Goal: Task Accomplishment & Management: Manage account settings

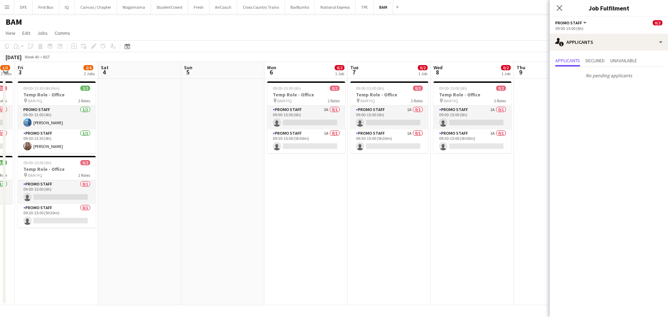
scroll to position [0, 275]
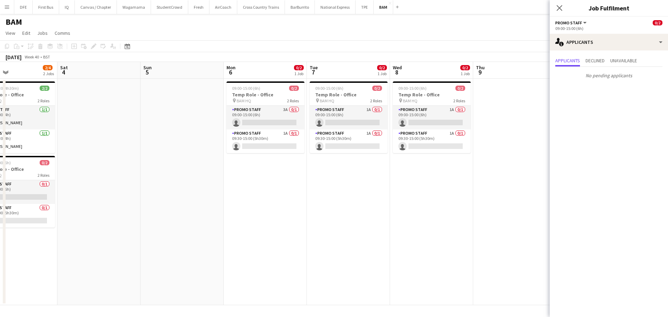
drag, startPoint x: 362, startPoint y: 273, endPoint x: 161, endPoint y: 286, distance: 201.4
click at [161, 286] on app-calendar-viewport "Tue 30 Wed 1 1/1 1 Job Thu 2 1/3 2 Jobs Fri 3 2/4 2 Jobs Sat 4 Sun 5 Mon 6 0/2 …" at bounding box center [334, 183] width 668 height 243
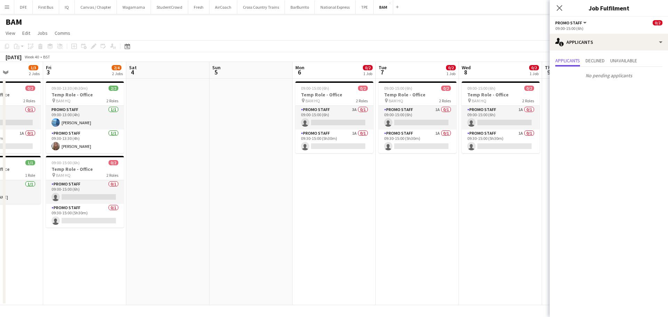
scroll to position [0, 192]
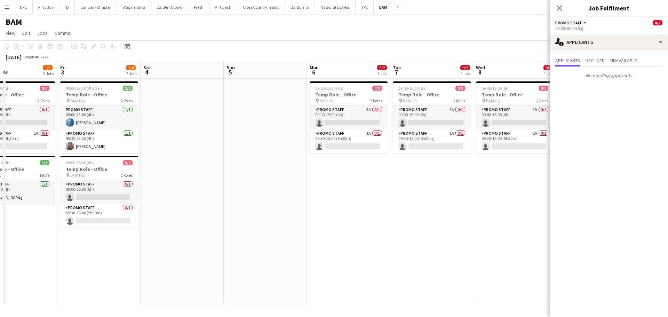
drag, startPoint x: 277, startPoint y: 193, endPoint x: 360, endPoint y: 189, distance: 83.2
click at [360, 189] on app-calendar-viewport "Tue 30 Wed 1 1/1 1 Job Thu 2 1/3 2 Jobs Fri 3 2/4 2 Jobs Sat 4 Sun 5 Mon 6 0/2 …" at bounding box center [334, 183] width 668 height 243
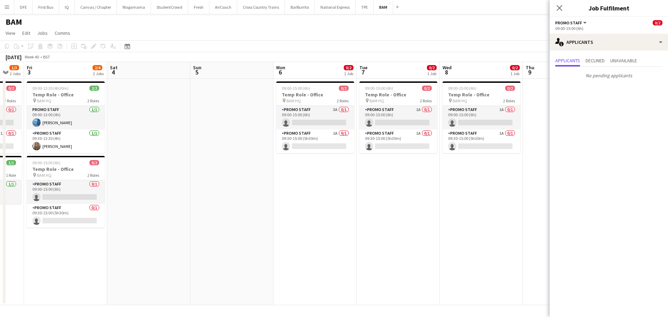
scroll to position [0, 240]
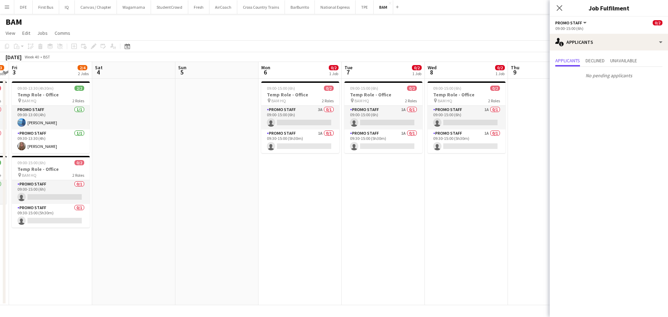
drag, startPoint x: 321, startPoint y: 177, endPoint x: 273, endPoint y: 170, distance: 48.9
click at [273, 170] on app-calendar-viewport "Tue 30 Wed 1 1/1 1 Job Thu 2 1/3 2 Jobs Fri 3 2/4 2 Jobs Sat 4 Sun 5 Mon 6 0/2 …" at bounding box center [334, 183] width 668 height 243
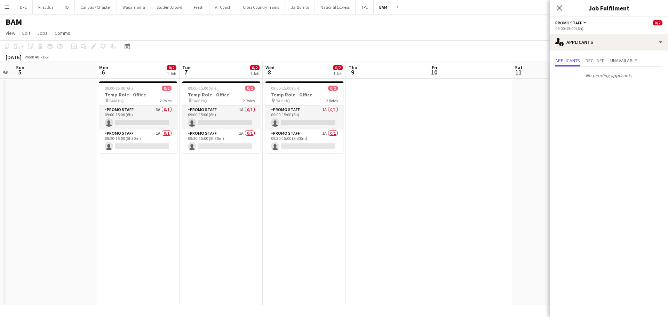
drag, startPoint x: 405, startPoint y: 210, endPoint x: 231, endPoint y: 211, distance: 173.8
click at [231, 211] on app-calendar-viewport "Thu 2 1/3 2 Jobs Fri 3 2/4 2 Jobs Sat 4 Sun 5 Mon 6 0/2 1 Job Tue 7 0/2 1 Job W…" at bounding box center [334, 183] width 668 height 243
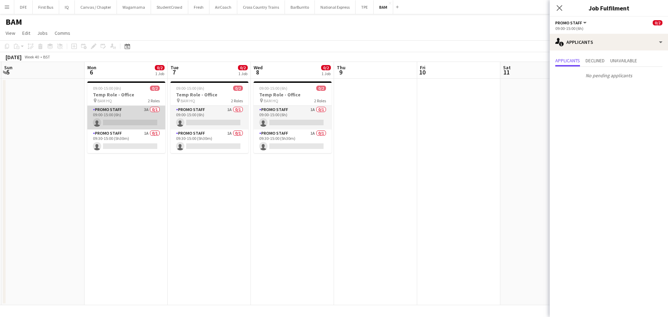
click at [127, 123] on app-card-role "Promo Staff 3A 0/1 09:00-15:00 (6h) single-neutral-actions" at bounding box center [126, 118] width 78 height 24
click at [119, 120] on app-card-role "Promo Staff 3A 0/1 09:00-15:00 (6h) single-neutral-actions" at bounding box center [126, 118] width 78 height 25
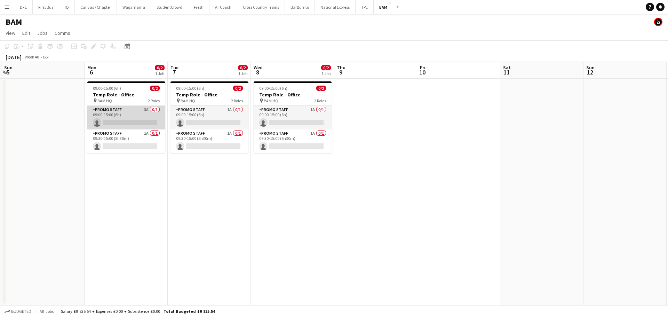
click at [119, 120] on app-card-role "Promo Staff 3A 0/1 09:00-15:00 (6h) single-neutral-actions" at bounding box center [126, 118] width 78 height 24
click at [110, 124] on app-card-role "Promo Staff 3A 0/1 09:00-15:00 (6h) single-neutral-actions" at bounding box center [126, 118] width 78 height 24
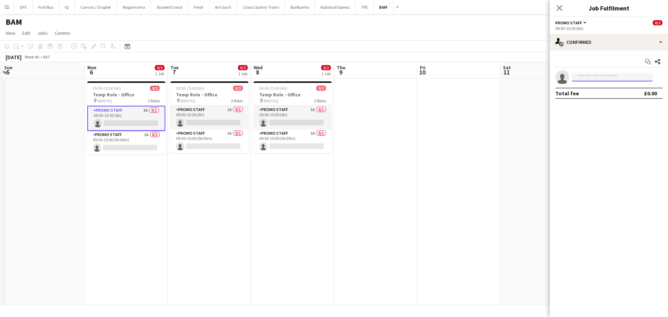
click at [609, 80] on input at bounding box center [612, 77] width 81 height 8
type input "****"
click at [621, 91] on span "esme.cordell.sullivan@hotmail.co.uk" at bounding box center [612, 93] width 70 height 6
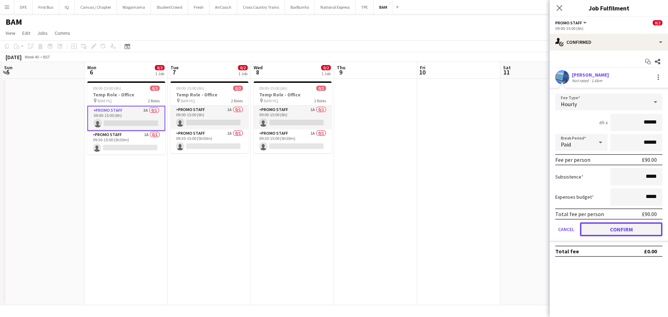
click at [618, 232] on button "Confirm" at bounding box center [621, 229] width 82 height 14
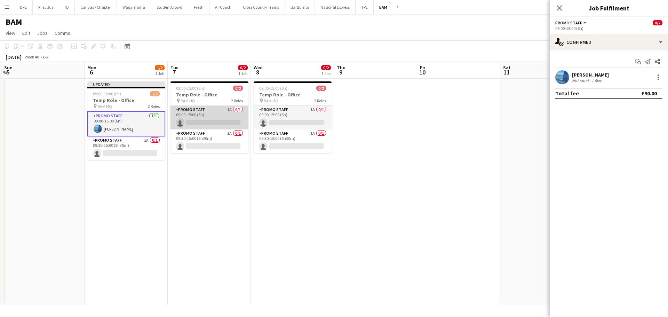
click at [214, 119] on app-card-role "Promo Staff 1A 0/1 09:00-15:00 (6h) single-neutral-actions" at bounding box center [209, 118] width 78 height 24
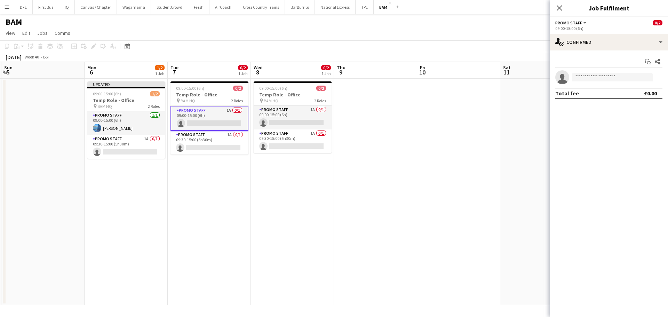
click at [584, 82] on app-invite-slot "single-neutral-actions" at bounding box center [608, 77] width 118 height 14
click at [585, 78] on input at bounding box center [612, 77] width 81 height 8
type input "****"
click at [595, 95] on span "esme.cordell.sullivan@hotmail.co.uk" at bounding box center [612, 93] width 70 height 6
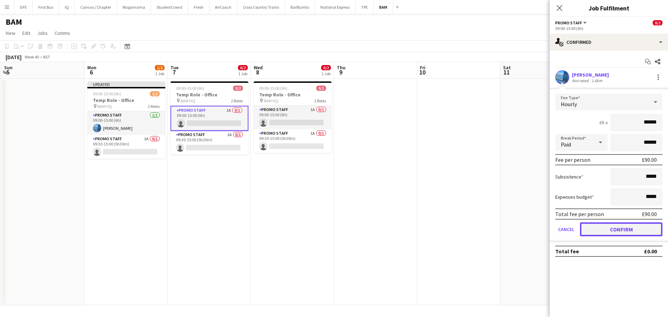
click at [608, 229] on button "Confirm" at bounding box center [621, 229] width 82 height 14
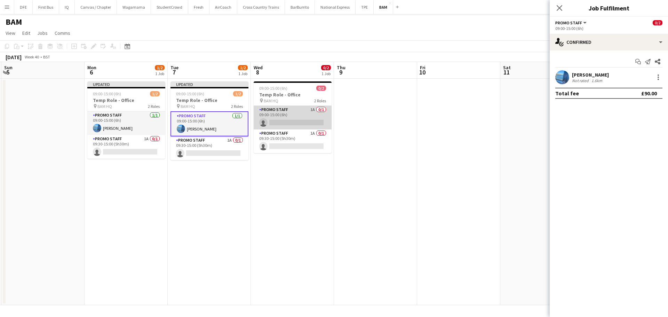
click at [296, 122] on app-card-role "Promo Staff 1A 0/1 09:00-15:00 (6h) single-neutral-actions" at bounding box center [292, 118] width 78 height 24
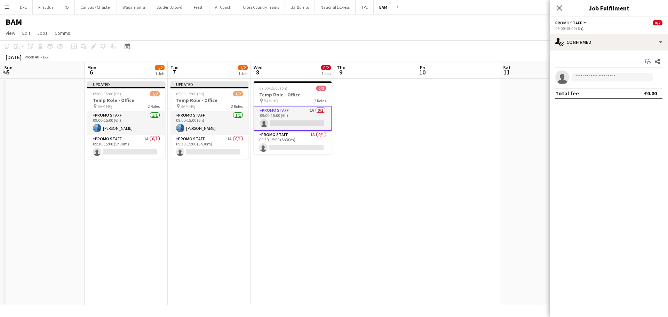
click at [584, 72] on app-invite-slot "single-neutral-actions" at bounding box center [608, 77] width 118 height 14
click at [583, 77] on input at bounding box center [612, 77] width 81 height 8
type input "****"
click at [600, 91] on span "esme.cordell.sullivan@hotmail.co.uk" at bounding box center [612, 93] width 70 height 6
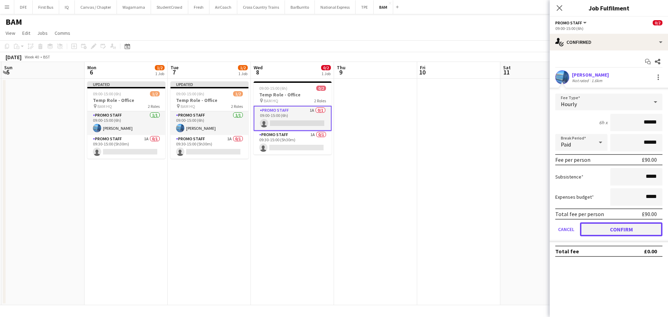
click at [612, 232] on button "Confirm" at bounding box center [621, 229] width 82 height 14
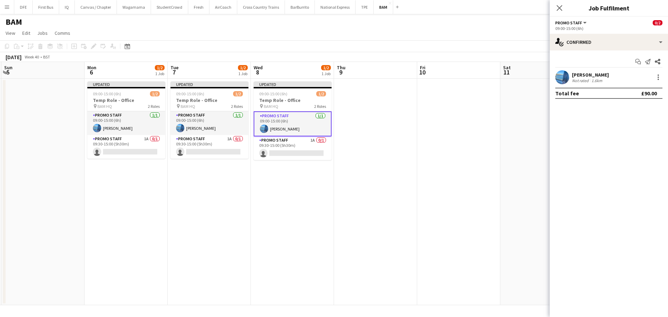
click at [384, 230] on app-date-cell at bounding box center [375, 192] width 83 height 226
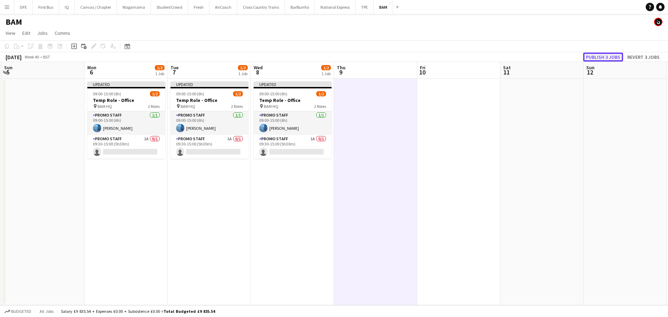
click at [605, 56] on button "Publish 3 jobs" at bounding box center [603, 56] width 40 height 9
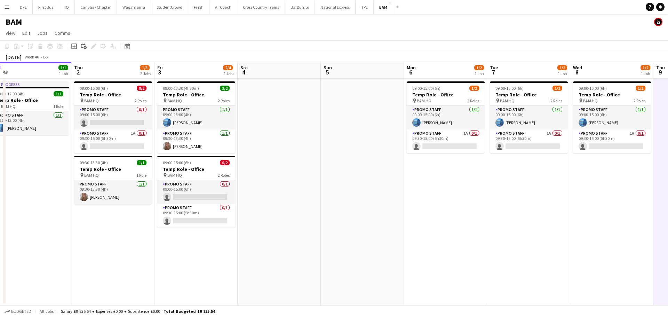
scroll to position [0, 220]
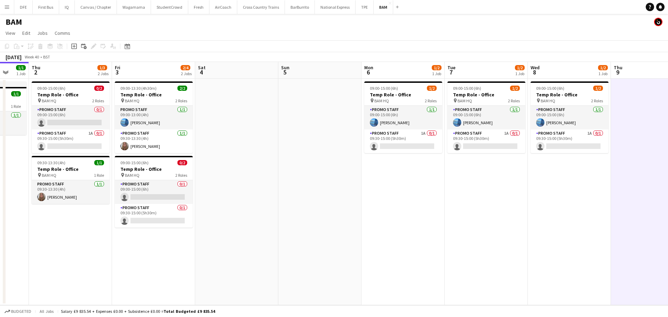
drag, startPoint x: 101, startPoint y: 218, endPoint x: 378, endPoint y: 191, distance: 278.1
click at [378, 191] on app-calendar-viewport "Mon 29 Tue 30 Wed 1 1/1 1 Job Thu 2 1/3 2 Jobs Fri 3 2/4 2 Jobs Sat 4 Sun 5 Mon…" at bounding box center [334, 183] width 668 height 243
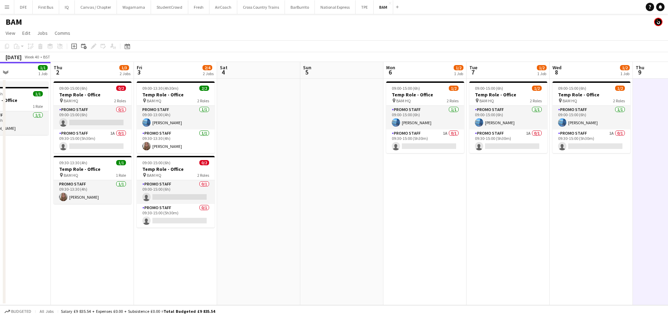
scroll to position [0, 198]
drag, startPoint x: 288, startPoint y: 216, endPoint x: 310, endPoint y: 213, distance: 22.5
click at [310, 213] on app-calendar-viewport "Mon 29 Tue 30 Wed 1 1/1 1 Job Thu 2 1/3 2 Jobs Fri 3 2/4 2 Jobs Sat 4 Sun 5 Mon…" at bounding box center [334, 183] width 668 height 243
click at [394, 5] on button "Add" at bounding box center [397, 7] width 6 height 6
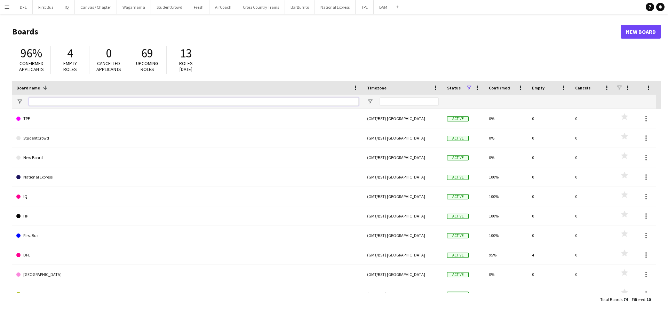
click at [90, 104] on input "Board name Filter Input" at bounding box center [194, 101] width 330 height 8
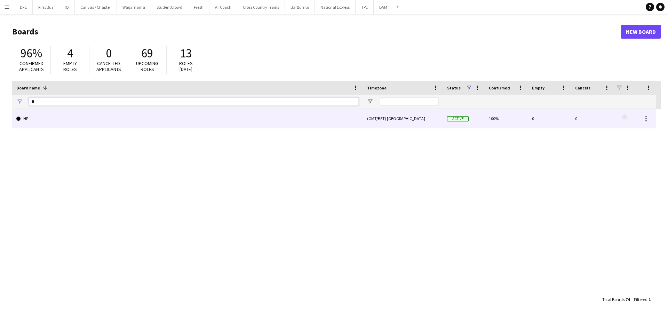
type input "**"
click at [33, 115] on link "HP" at bounding box center [187, 118] width 342 height 19
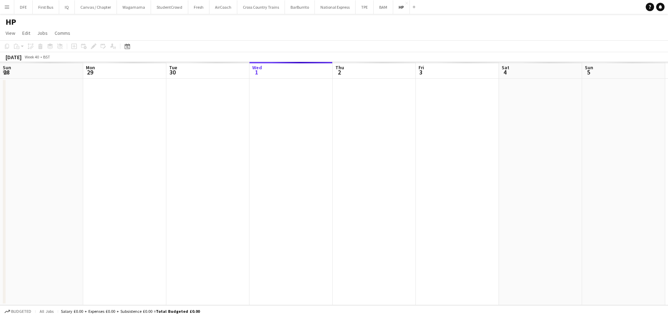
scroll to position [0, 166]
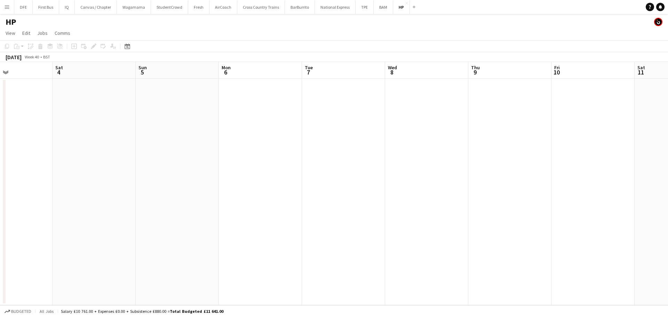
drag, startPoint x: 475, startPoint y: 174, endPoint x: 221, endPoint y: 185, distance: 253.7
click at [223, 185] on app-calendar-viewport "Wed 1 Thu 2 Fri 3 Sat 4 Sun 5 Mon 6 Tue 7 Wed 8 Thu 9 Fri 10 Sat 11 Sun 12 Mon …" at bounding box center [334, 183] width 668 height 243
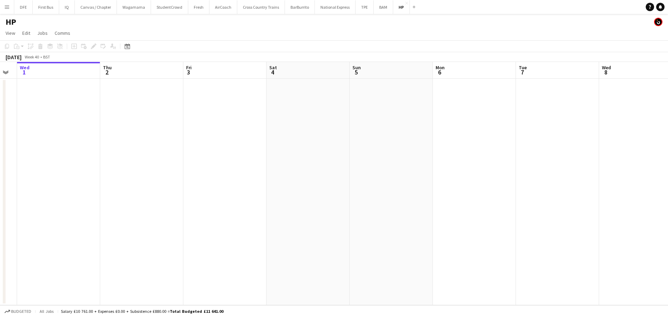
drag, startPoint x: 197, startPoint y: 175, endPoint x: 0, endPoint y: 167, distance: 197.0
click at [0, 167] on app-calendar-viewport "Sun 28 Mon 29 Tue 30 Wed 1 Thu 2 Fri 3 Sat 4 Sun 5 Mon 6 Tue 7 Wed 8 Thu 9 Fri …" at bounding box center [334, 183] width 668 height 243
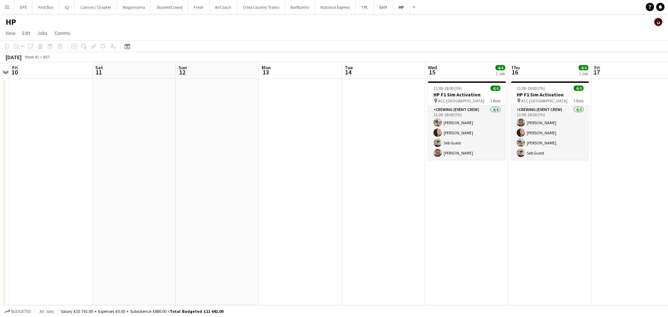
drag, startPoint x: 491, startPoint y: 156, endPoint x: 58, endPoint y: 161, distance: 432.9
click at [58, 161] on app-calendar-viewport "Tue 7 Wed 8 Thu 9 Fri 10 Sat 11 Sun 12 Mon 13 Tue 14 Wed 15 4/4 1 Job Thu 16 4/…" at bounding box center [334, 183] width 668 height 243
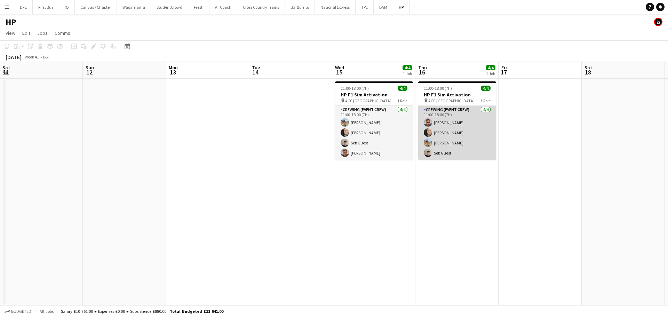
click at [449, 153] on app-card-role "Crewing (Event Crew) 4/4 11:00-18:00 (7h) Tim Bodenham Chris Guest Joe Powell S…" at bounding box center [457, 133] width 78 height 54
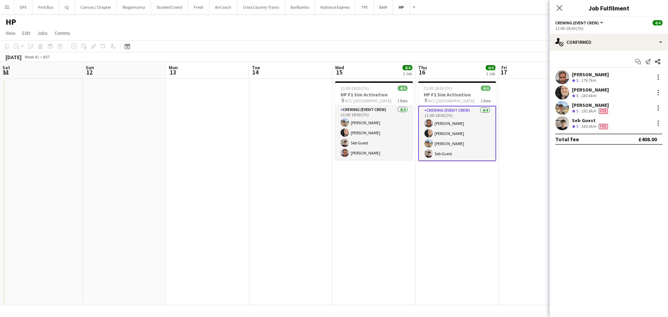
click at [585, 121] on div "Seb Guest" at bounding box center [590, 120] width 37 height 6
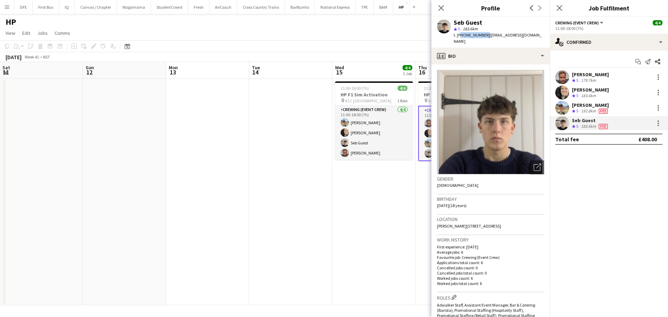
drag, startPoint x: 484, startPoint y: 34, endPoint x: 459, endPoint y: 37, distance: 24.5
click at [459, 37] on span "t. +447484795733" at bounding box center [471, 34] width 36 height 5
copy span "447484795733"
click at [340, 207] on app-date-cell "11:00-18:00 (7h) 4/4 HP F1 Sim Activation pin ACC Liverpool 1 Role Crewing (Eve…" at bounding box center [373, 192] width 83 height 226
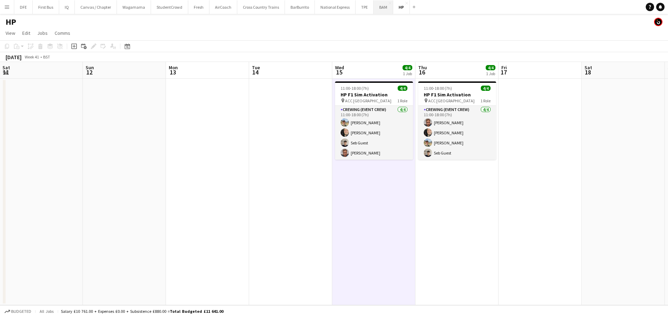
click at [373, 9] on button "BAM Close" at bounding box center [382, 7] width 19 height 14
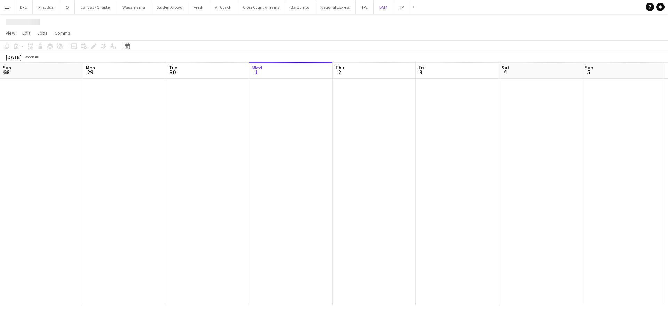
scroll to position [0, 166]
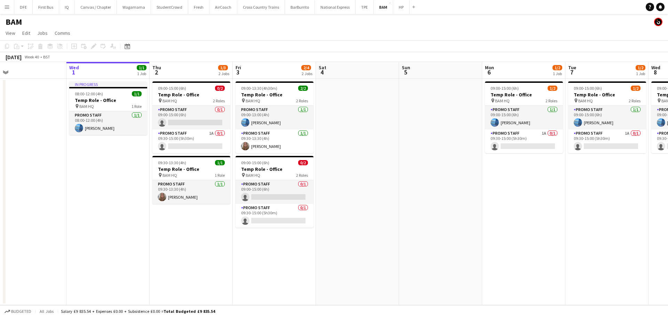
drag, startPoint x: 487, startPoint y: 218, endPoint x: 471, endPoint y: 220, distance: 16.8
click at [471, 220] on app-calendar-viewport "Sun 28 Mon 29 Tue 30 Wed 1 1/1 1 Job Thu 2 1/3 2 Jobs Fri 3 2/4 2 Jobs Sat 4 Su…" at bounding box center [334, 183] width 668 height 243
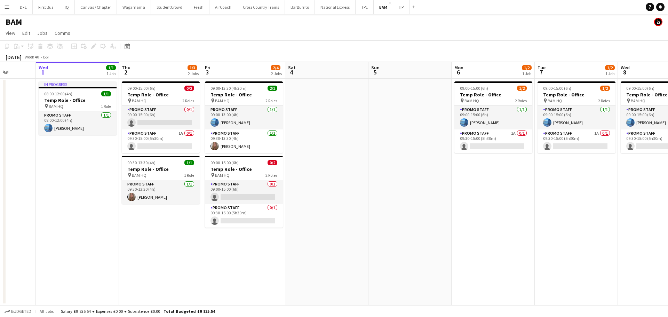
scroll to position [0, 221]
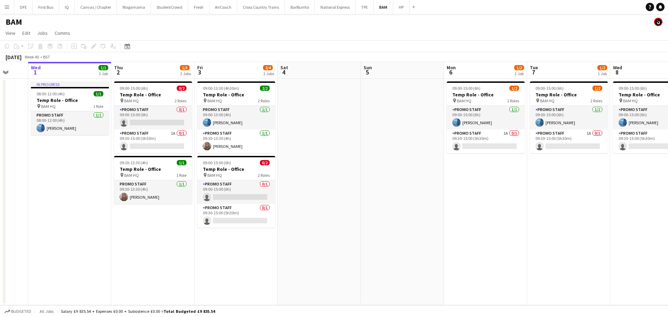
drag, startPoint x: 528, startPoint y: 215, endPoint x: 490, endPoint y: 218, distance: 38.4
click at [490, 218] on app-calendar-viewport "Sun 28 Mon 29 Tue 30 Wed 1 1/1 1 Job Thu 2 1/3 2 Jobs Fri 3 2/4 2 Jobs Sat 4 Su…" at bounding box center [334, 183] width 668 height 243
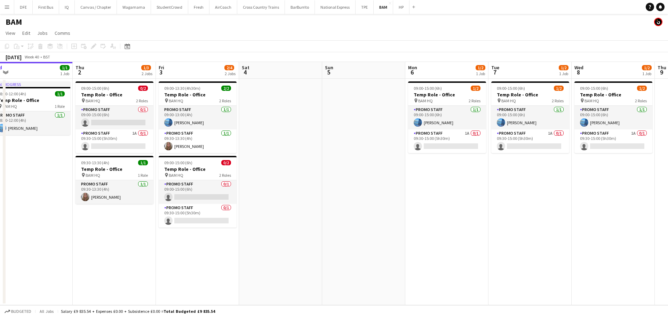
scroll to position [0, 261]
drag, startPoint x: 551, startPoint y: 214, endPoint x: 511, endPoint y: 215, distance: 39.6
click at [511, 215] on app-calendar-viewport "Sun 28 Mon 29 Tue 30 Wed 1 1/1 1 Job Thu 2 1/3 2 Jobs Fri 3 2/4 2 Jobs Sat 4 Su…" at bounding box center [334, 183] width 668 height 243
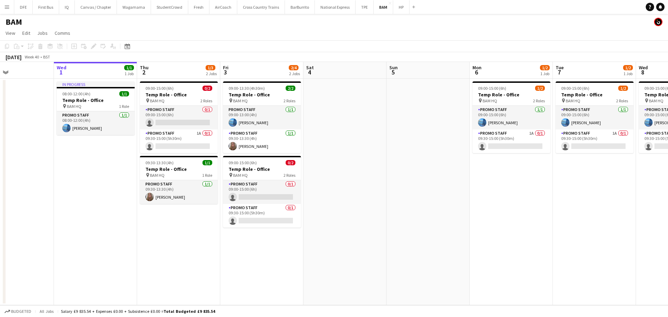
scroll to position [0, 193]
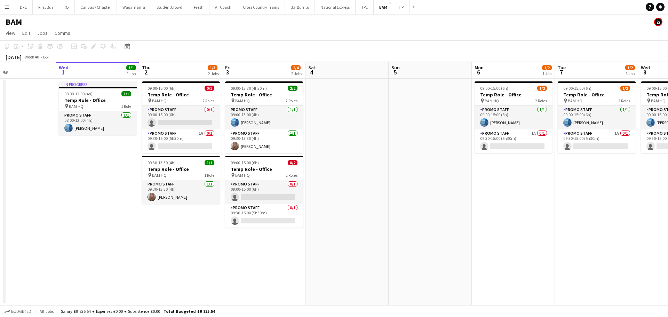
drag, startPoint x: 483, startPoint y: 201, endPoint x: 550, endPoint y: 192, distance: 68.0
click at [550, 192] on app-calendar-viewport "Sun 28 Mon 29 Tue 30 Wed 1 1/1 1 Job Thu 2 1/3 2 Jobs Fri 3 2/4 2 Jobs Sat 4 Su…" at bounding box center [334, 183] width 668 height 243
click at [137, 246] on app-date-cell "In progress 08:00-12:00 (4h) 1/1 Temp Role - Office pin BAM HQ 1 Role Promo Sta…" at bounding box center [97, 192] width 83 height 226
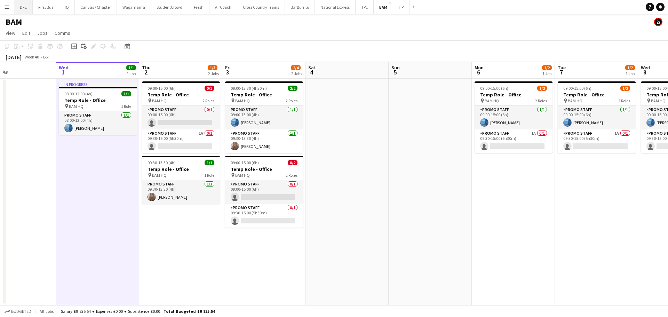
click at [18, 10] on button "DFE Close" at bounding box center [23, 7] width 18 height 14
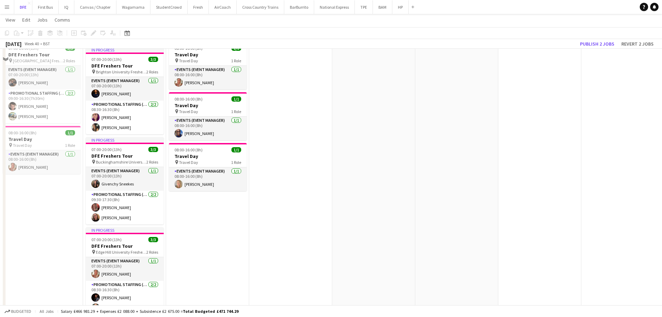
scroll to position [104, 0]
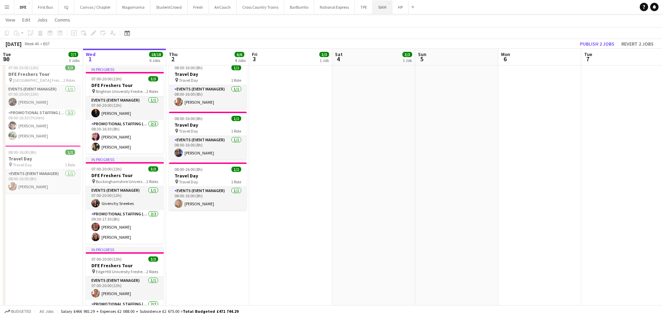
click at [376, 10] on button "BAM Close" at bounding box center [382, 7] width 19 height 14
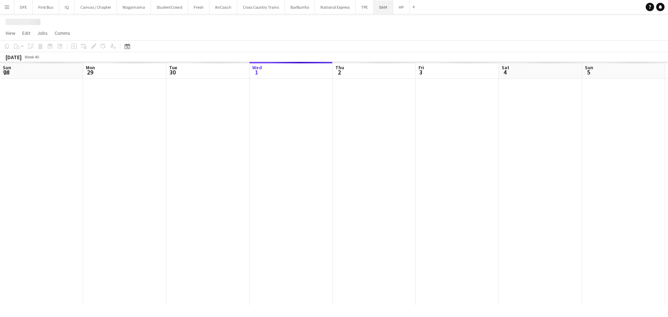
scroll to position [0, 166]
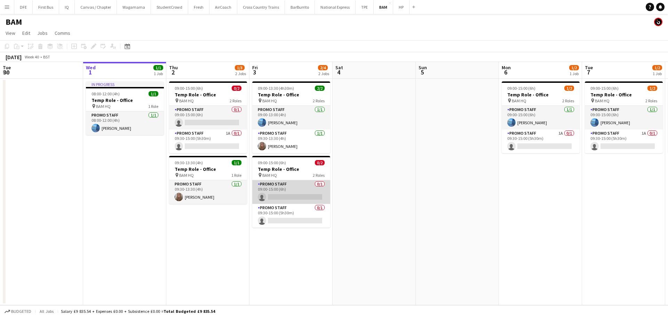
click at [280, 190] on app-card-role "Promo Staff 0/1 09:00-15:00 (6h) single-neutral-actions" at bounding box center [291, 192] width 78 height 24
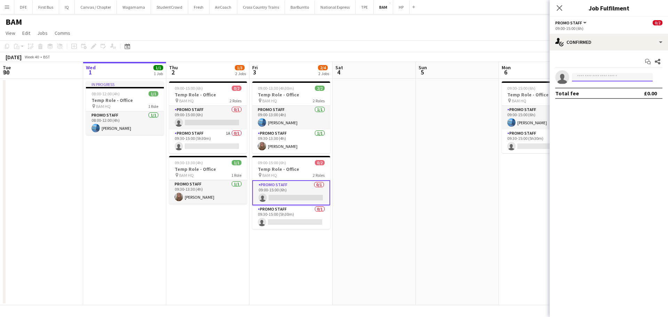
click at [620, 80] on input at bounding box center [612, 77] width 81 height 8
click at [276, 170] on h3 "Temp Role - Office" at bounding box center [291, 169] width 78 height 6
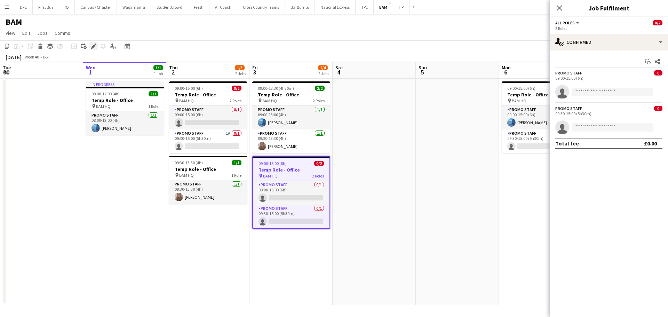
click at [93, 44] on icon "Edit" at bounding box center [94, 46] width 6 height 6
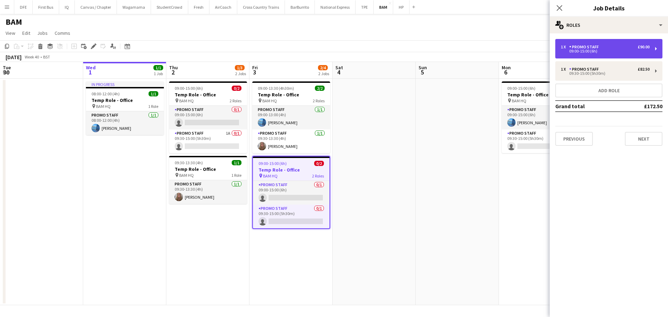
click at [605, 55] on div "1 x Promo Staff £90.00 09:00-15:00 (6h)" at bounding box center [608, 48] width 107 height 19
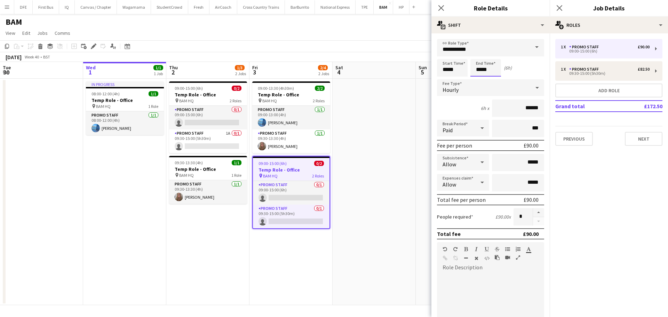
click at [480, 70] on input "*****" at bounding box center [485, 67] width 31 height 17
type input "*****"
click at [517, 68] on div "Start Time ***** End Time ***** (5h)" at bounding box center [490, 67] width 107 height 17
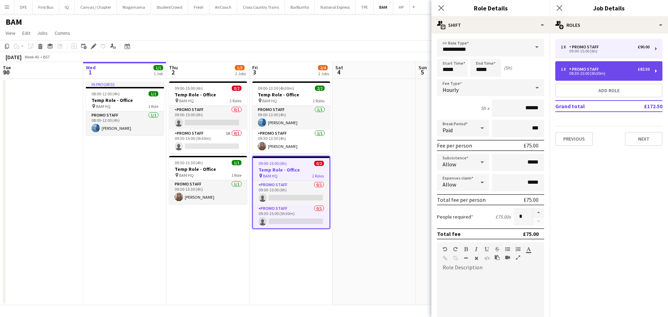
click at [626, 74] on div "09:30-15:00 (5h30m)" at bounding box center [604, 73] width 89 height 3
type input "*****"
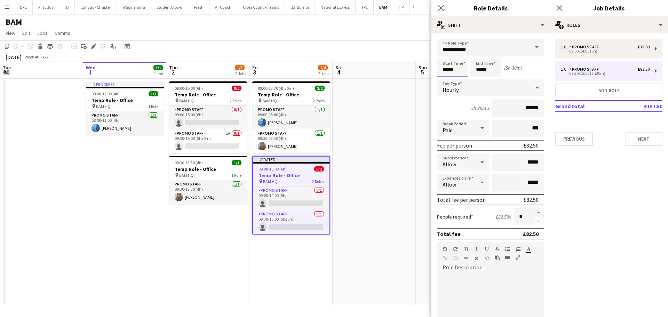
click at [452, 70] on input "*****" at bounding box center [452, 67] width 31 height 17
type input "*****"
click at [530, 65] on div "Start Time ***** End Time ***** (6h)" at bounding box center [490, 67] width 107 height 17
click at [644, 140] on button "Next" at bounding box center [643, 139] width 38 height 14
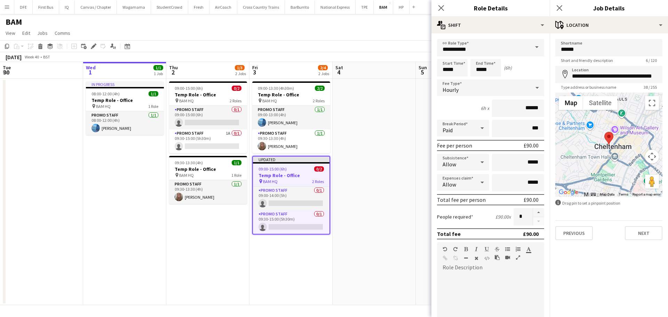
scroll to position [154, 0]
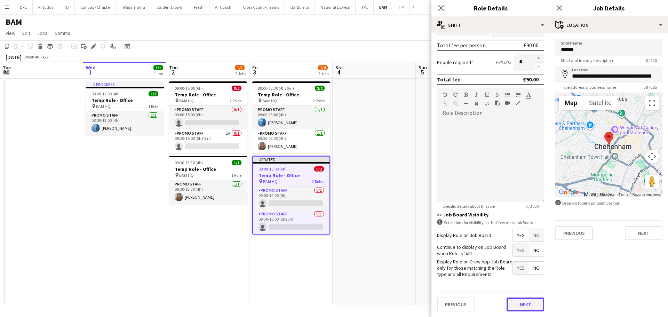
click at [522, 305] on button "Next" at bounding box center [525, 304] width 38 height 14
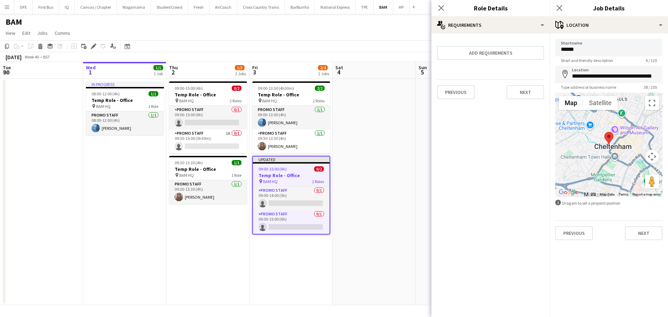
click at [519, 83] on div "Previous Next" at bounding box center [490, 91] width 107 height 25
click at [520, 97] on button "Next" at bounding box center [525, 92] width 38 height 14
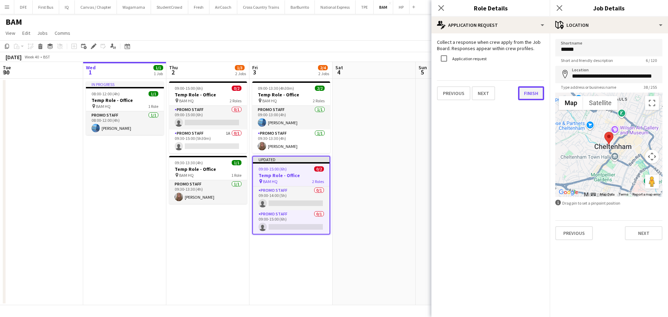
click at [527, 93] on button "Finish" at bounding box center [531, 93] width 26 height 14
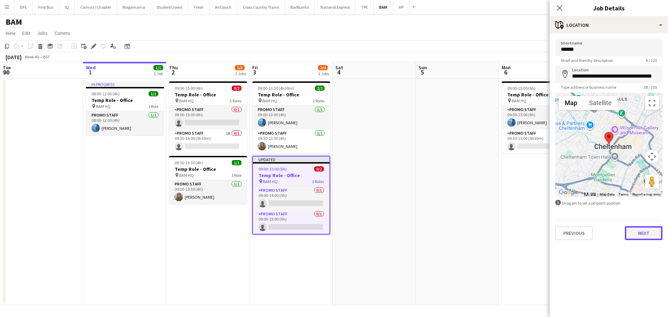
click at [644, 235] on button "Next" at bounding box center [643, 233] width 38 height 14
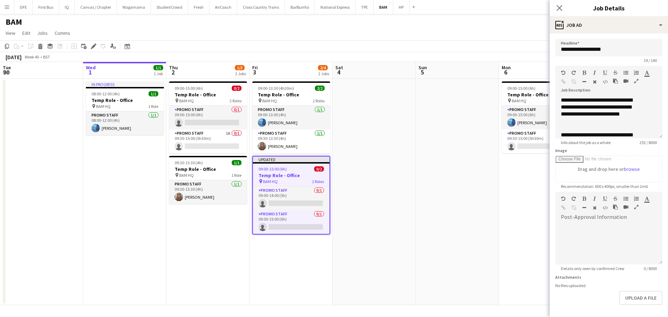
scroll to position [22, 0]
click at [560, 8] on icon "Close pop-in" at bounding box center [559, 8] width 7 height 7
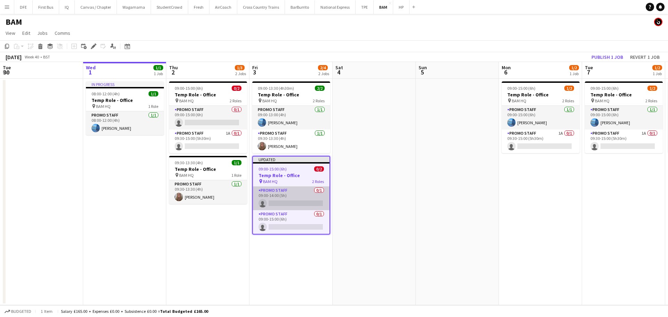
click at [296, 200] on app-card-role "Promo Staff 0/1 09:00-14:00 (5h) single-neutral-actions" at bounding box center [291, 198] width 76 height 24
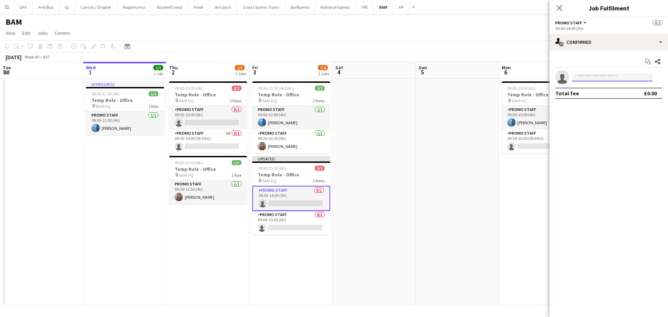
click at [589, 79] on input at bounding box center [612, 77] width 81 height 8
type input "*****"
click at [599, 98] on span "+447484795733" at bounding box center [612, 99] width 70 height 6
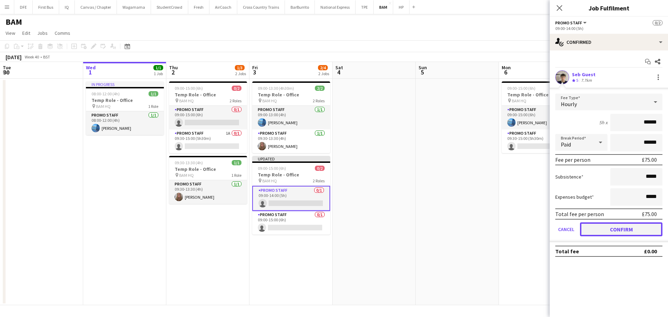
click at [622, 232] on button "Confirm" at bounding box center [621, 229] width 82 height 14
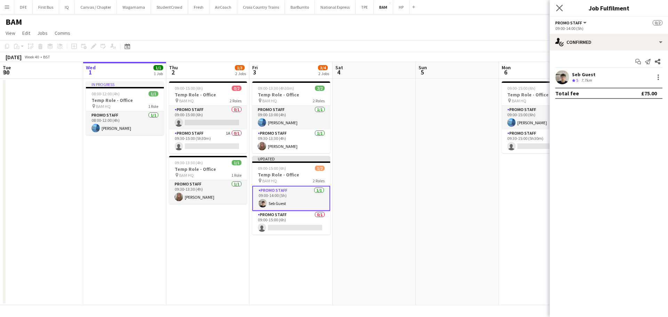
click at [560, 4] on app-icon "Close pop-in" at bounding box center [559, 8] width 10 height 10
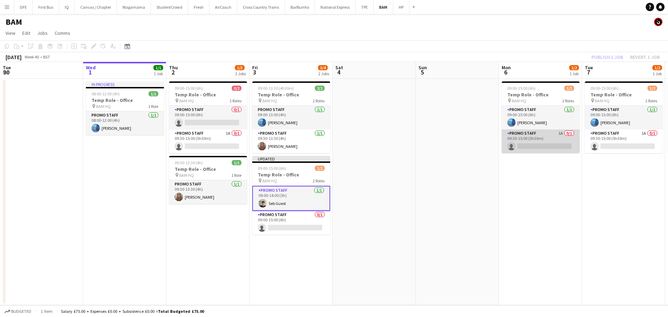
click at [517, 137] on app-card-role "Promo Staff 1A 0/1 09:30-15:00 (5h30m) single-neutral-actions" at bounding box center [540, 141] width 78 height 24
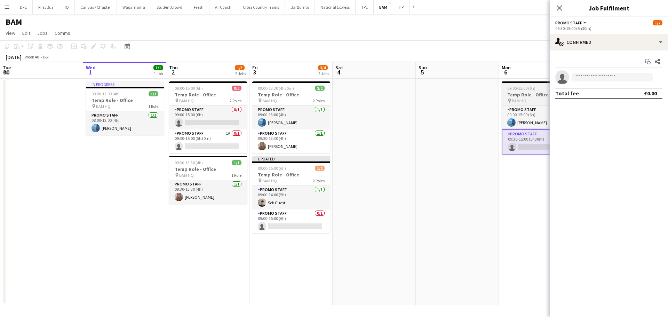
click at [518, 94] on h3 "Temp Role - Office" at bounding box center [540, 94] width 78 height 6
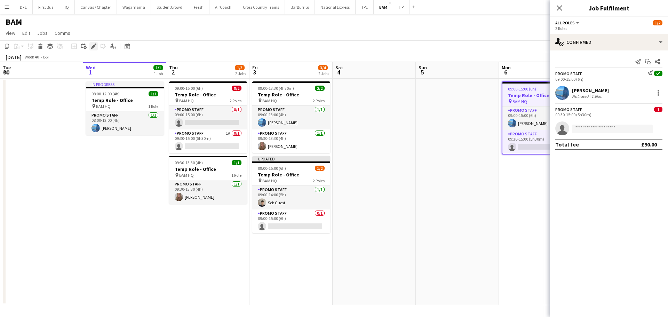
click at [94, 43] on div "Edit" at bounding box center [93, 46] width 8 height 8
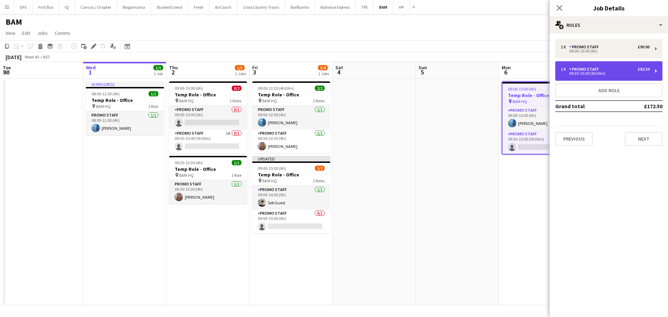
click at [621, 70] on div "1 x Promo Staff £82.50" at bounding box center [604, 69] width 89 height 5
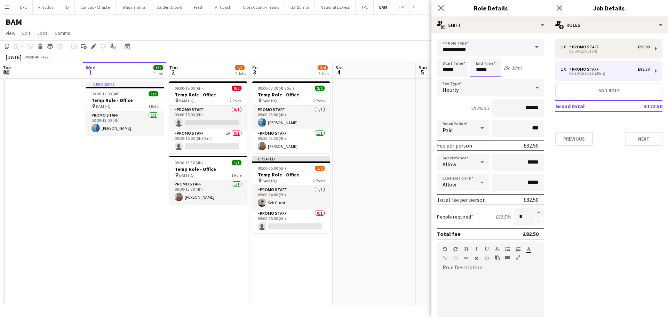
click at [479, 71] on input "*****" at bounding box center [485, 67] width 31 height 17
type input "*****"
click at [451, 69] on input "*****" at bounding box center [452, 67] width 31 height 17
type input "*****"
click at [523, 69] on div "Start Time ***** End Time ***** (5h)" at bounding box center [490, 67] width 107 height 17
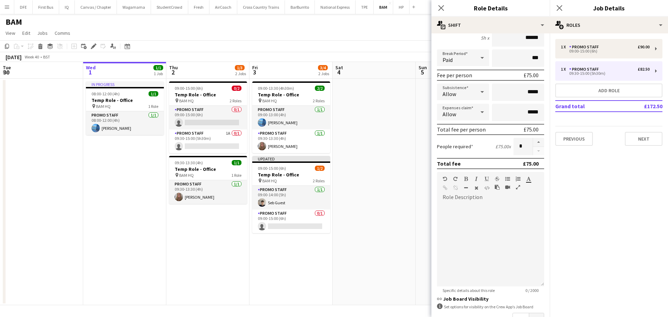
scroll to position [154, 0]
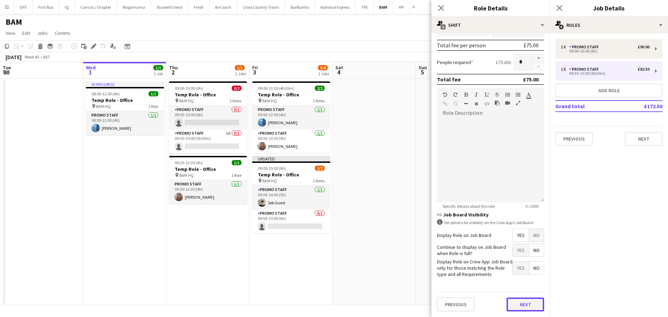
click at [521, 303] on button "Next" at bounding box center [525, 304] width 38 height 14
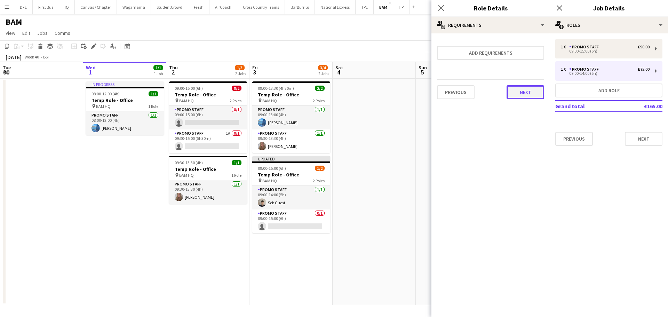
click at [518, 96] on button "Next" at bounding box center [525, 92] width 38 height 14
click at [520, 95] on button "Finish" at bounding box center [531, 93] width 26 height 14
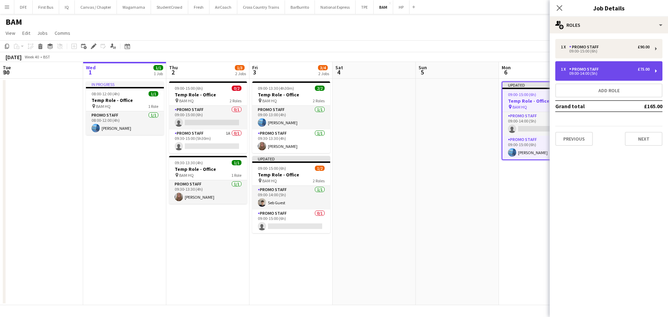
click at [601, 67] on div "1 x Promo Staff £75.00" at bounding box center [604, 69] width 89 height 5
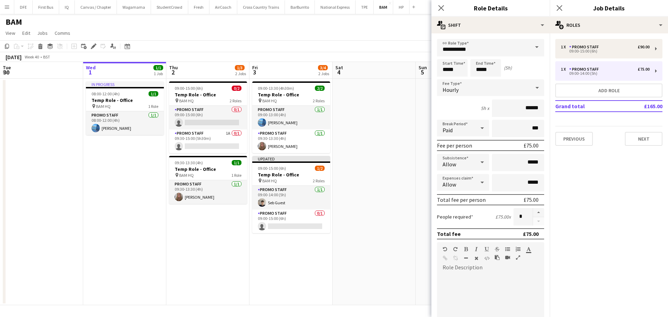
click at [411, 148] on app-date-cell at bounding box center [373, 192] width 83 height 226
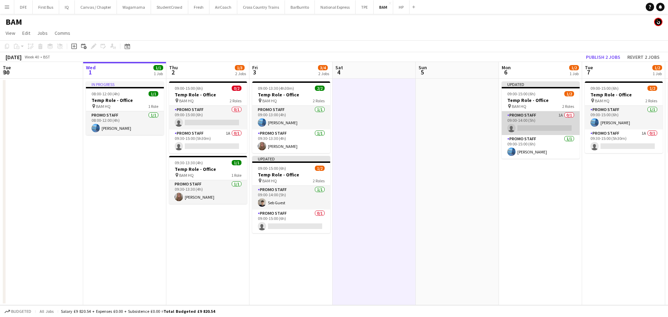
click at [537, 129] on app-card-role "Promo Staff 1A 0/1 09:00-14:00 (5h) single-neutral-actions" at bounding box center [540, 123] width 78 height 24
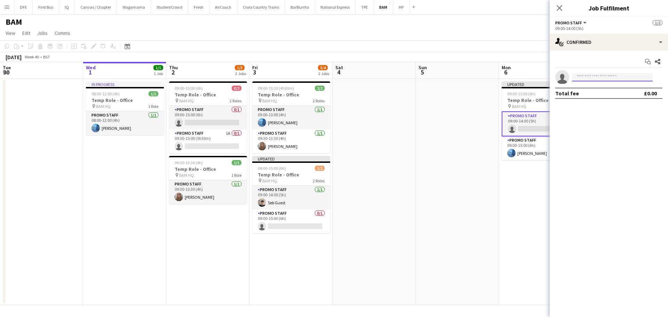
click at [588, 81] on input at bounding box center [612, 77] width 81 height 8
type input "******"
click at [595, 95] on span "sebfinnguest@gmail.com" at bounding box center [612, 93] width 70 height 6
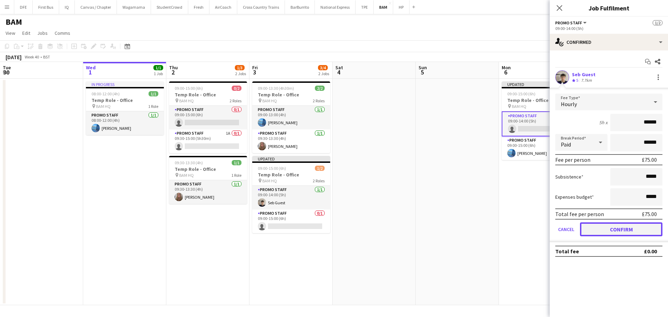
click at [622, 230] on button "Confirm" at bounding box center [621, 229] width 82 height 14
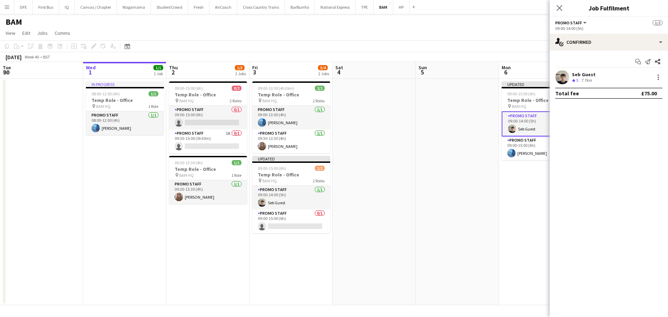
click at [529, 178] on app-date-cell "Updated 09:00-15:00 (6h) 2/2 Temp Role - Office pin BAM HQ 2 Roles Promo Staff …" at bounding box center [540, 192] width 83 height 226
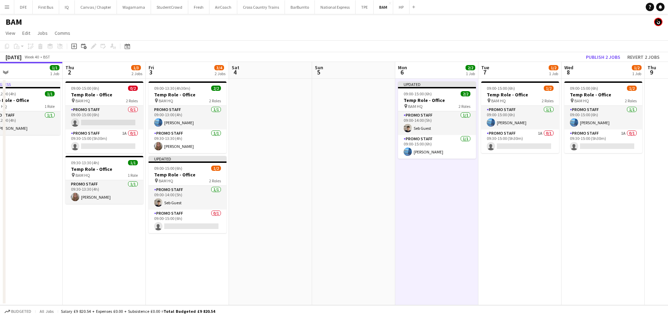
scroll to position [0, 277]
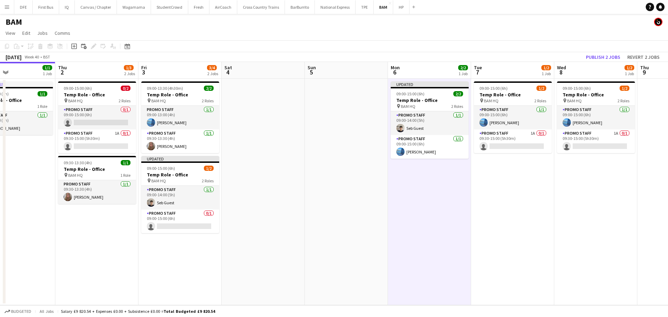
drag, startPoint x: 621, startPoint y: 190, endPoint x: 510, endPoint y: 199, distance: 111.3
click at [510, 199] on app-calendar-viewport "Sun 28 Mon 29 Tue 30 Wed 1 1/1 1 Job Thu 2 1/3 2 Jobs Fri 3 3/4 2 Jobs Sat 4 Su…" at bounding box center [334, 183] width 668 height 243
click at [500, 139] on app-card-role "Promo Staff 1A 0/1 09:30-15:00 (5h30m) single-neutral-actions" at bounding box center [513, 141] width 78 height 24
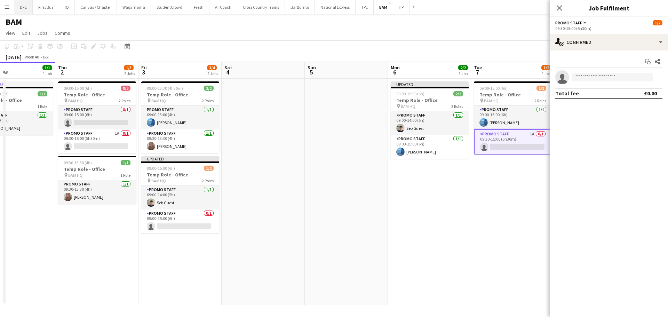
click at [24, 7] on button "DFE Close" at bounding box center [23, 7] width 18 height 14
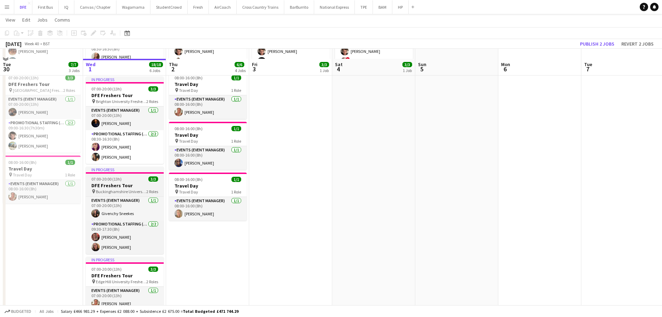
scroll to position [104, 0]
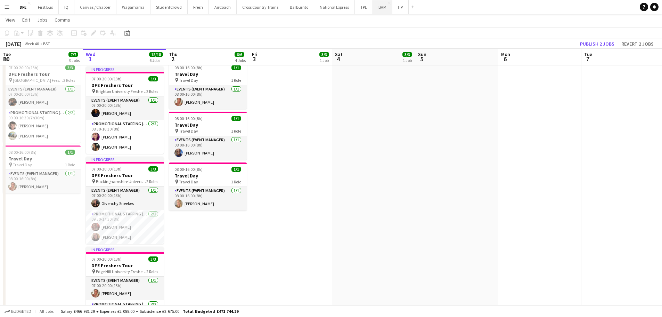
click at [378, 8] on button "BAM Close" at bounding box center [382, 7] width 19 height 14
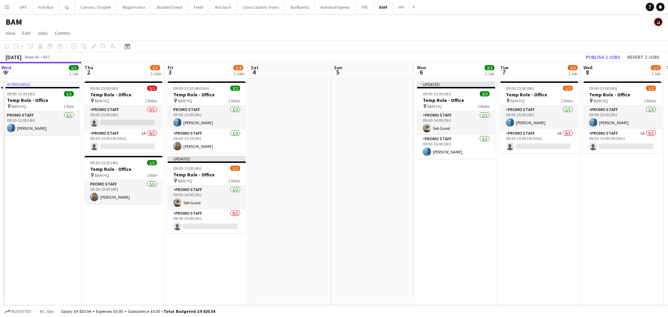
scroll to position [0, 256]
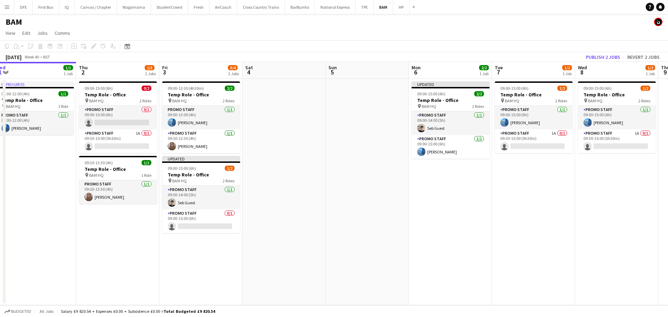
drag, startPoint x: 540, startPoint y: 275, endPoint x: 485, endPoint y: 280, distance: 55.1
click at [485, 280] on app-calendar-viewport "Sun 28 Mon 29 Tue 30 Wed 1 1/1 1 Job Thu 2 1/3 2 Jobs Fri 3 3/4 2 Jobs Sat 4 Su…" at bounding box center [334, 183] width 668 height 243
click at [509, 142] on app-card-role "Promo Staff 1A 0/1 09:30-15:00 (5h30m) single-neutral-actions" at bounding box center [533, 141] width 78 height 24
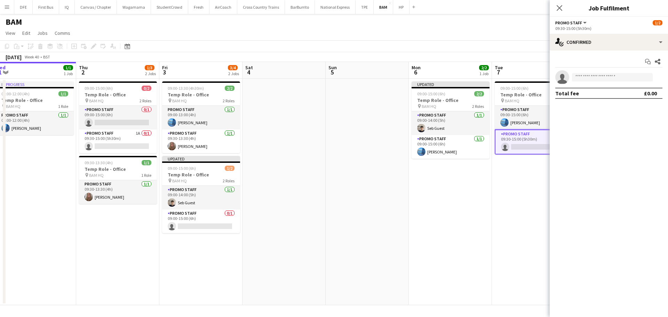
click at [468, 204] on app-date-cell "Updated 09:00-15:00 (6h) 2/2 Temp Role - Office pin BAM HQ 2 Roles Promo Staff …" at bounding box center [450, 192] width 83 height 226
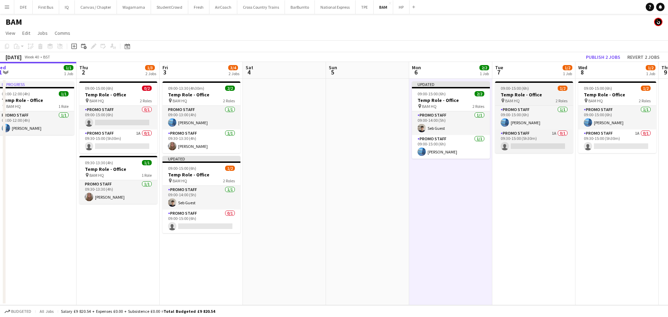
click at [532, 94] on h3 "Temp Role - Office" at bounding box center [534, 94] width 78 height 6
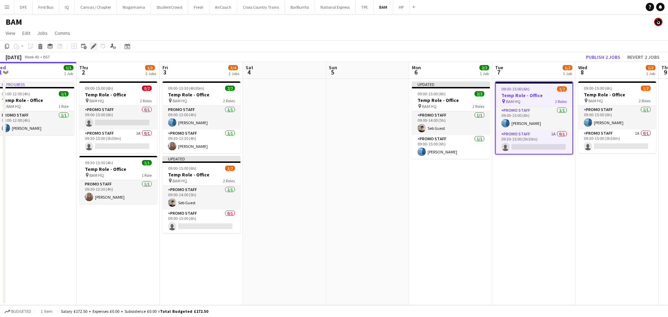
click at [93, 45] on icon "Edit" at bounding box center [94, 46] width 6 height 6
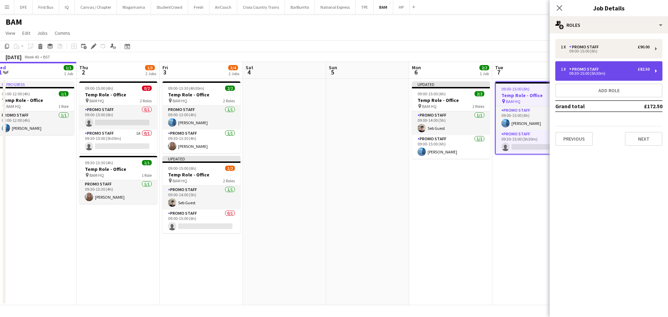
click at [604, 75] on div "1 x Promo Staff £82.50 09:30-15:00 (5h30m)" at bounding box center [608, 70] width 107 height 19
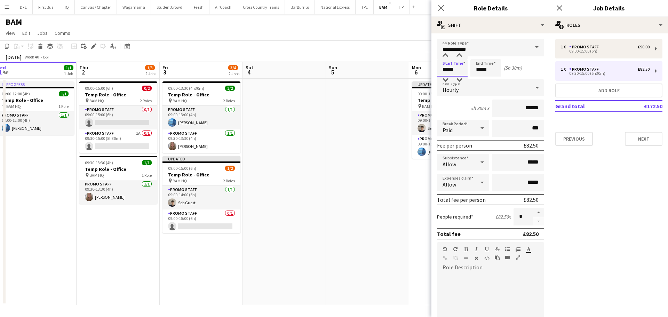
click at [453, 68] on input "*****" at bounding box center [452, 67] width 31 height 17
type input "*****"
click at [480, 69] on input "*****" at bounding box center [485, 67] width 31 height 17
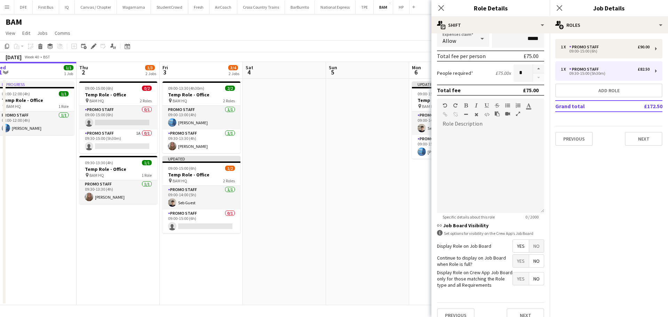
scroll to position [154, 0]
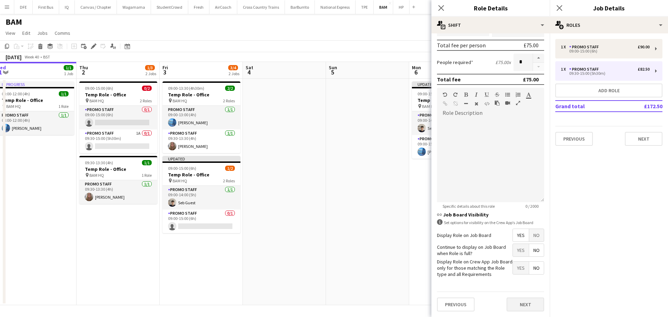
type input "*****"
click at [527, 303] on button "Next" at bounding box center [525, 304] width 38 height 14
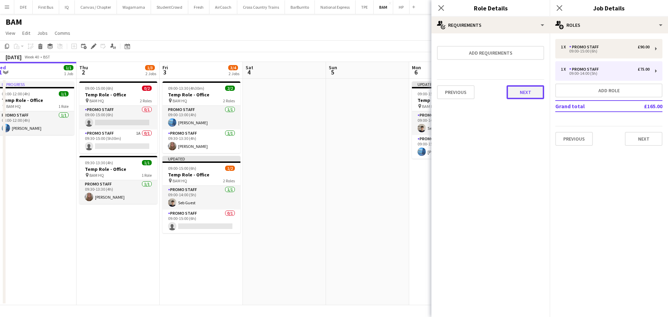
click at [522, 93] on button "Next" at bounding box center [525, 92] width 38 height 14
click at [522, 93] on button "Finish" at bounding box center [531, 93] width 26 height 14
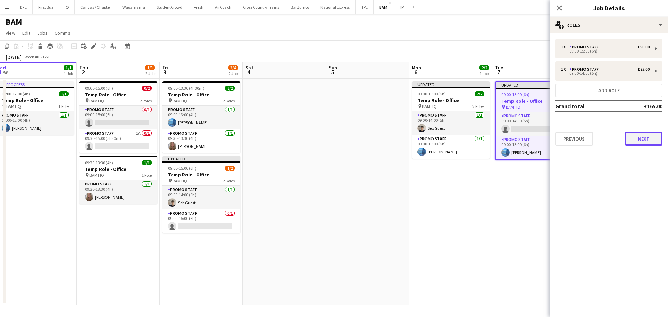
click at [644, 140] on button "Next" at bounding box center [643, 139] width 38 height 14
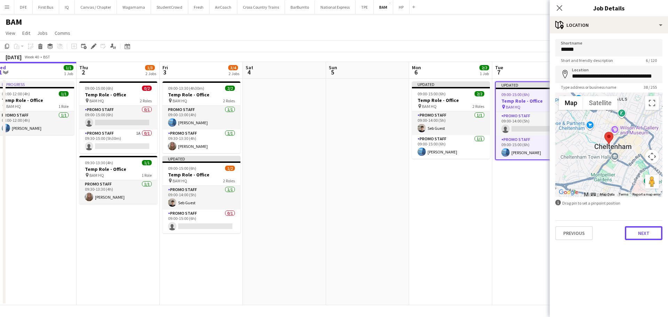
click at [645, 236] on button "Next" at bounding box center [643, 233] width 38 height 14
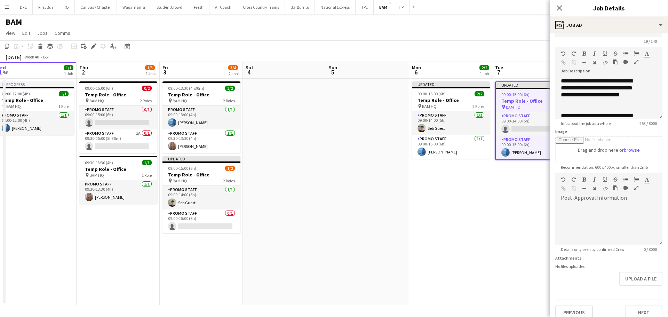
scroll to position [27, 0]
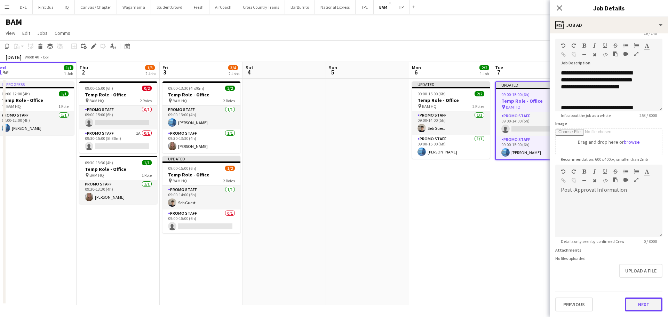
click at [645, 303] on button "Next" at bounding box center [643, 304] width 38 height 14
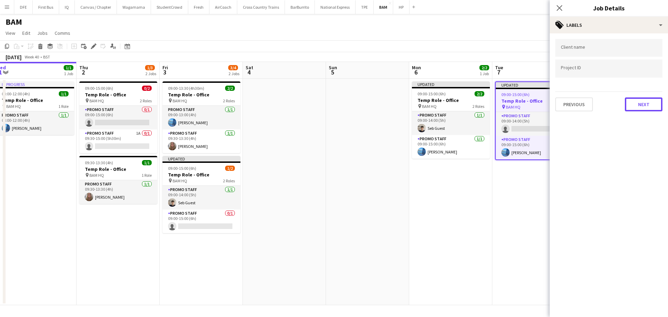
click at [645, 107] on button "Next" at bounding box center [643, 104] width 38 height 14
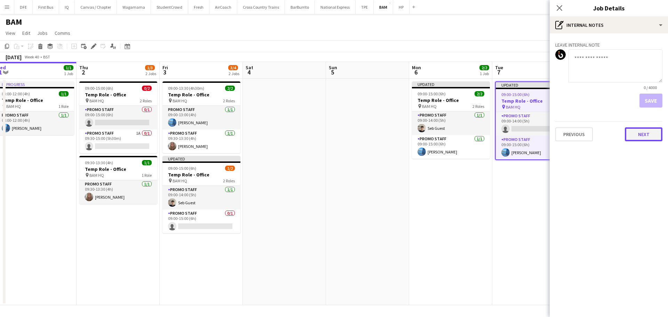
click at [644, 131] on button "Next" at bounding box center [643, 134] width 38 height 14
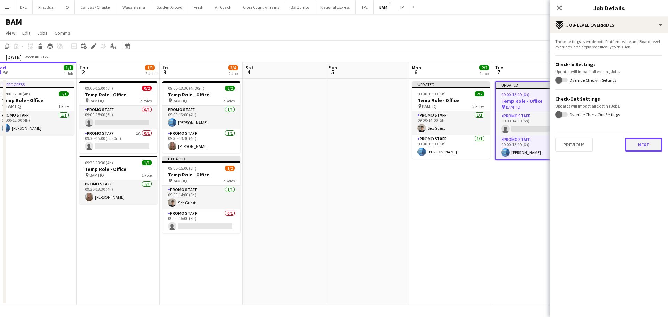
click at [645, 146] on button "Next" at bounding box center [643, 145] width 38 height 14
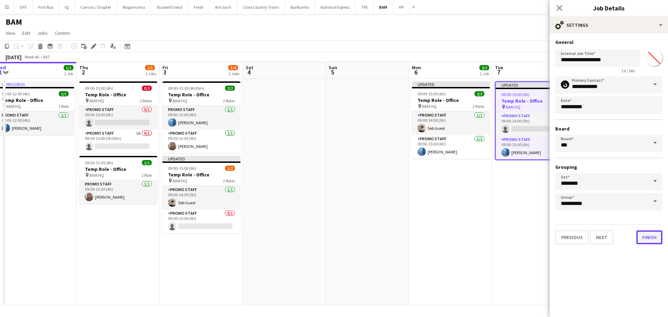
click at [654, 240] on button "Finish" at bounding box center [649, 237] width 26 height 14
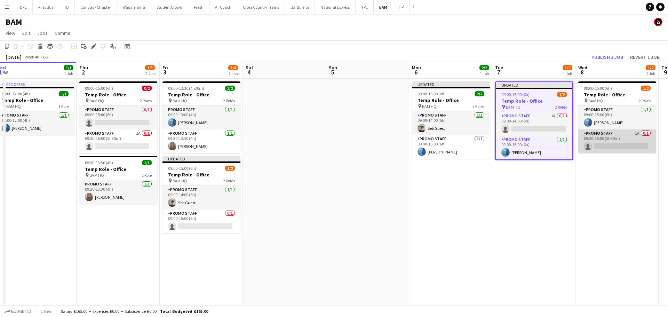
click at [609, 139] on app-card-role "Promo Staff 1A 0/1 09:30-15:00 (5h30m) single-neutral-actions" at bounding box center [617, 141] width 78 height 24
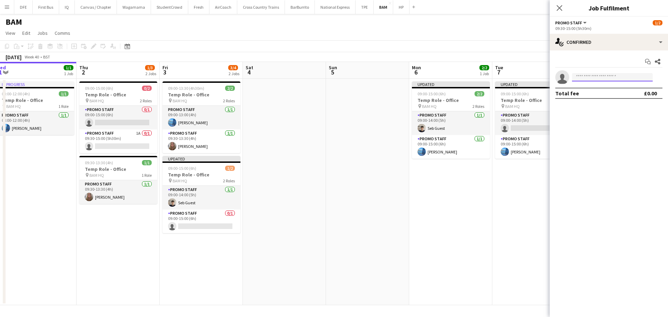
click at [606, 79] on input at bounding box center [612, 77] width 81 height 8
type input "*****"
click at [603, 91] on span "sebfinnguest@gmail.com" at bounding box center [612, 93] width 70 height 6
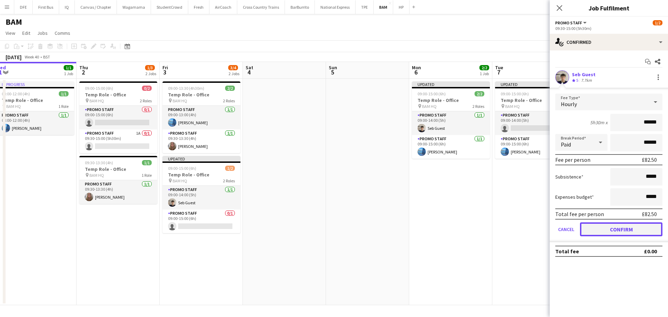
click at [634, 228] on button "Confirm" at bounding box center [621, 229] width 82 height 14
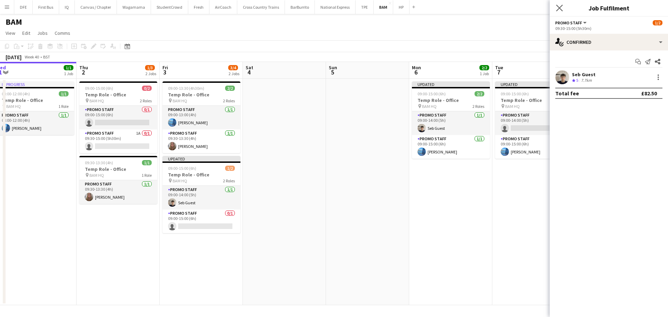
drag, startPoint x: 556, startPoint y: 5, endPoint x: 557, endPoint y: 12, distance: 6.8
click at [556, 6] on icon "Close pop-in" at bounding box center [559, 8] width 7 height 7
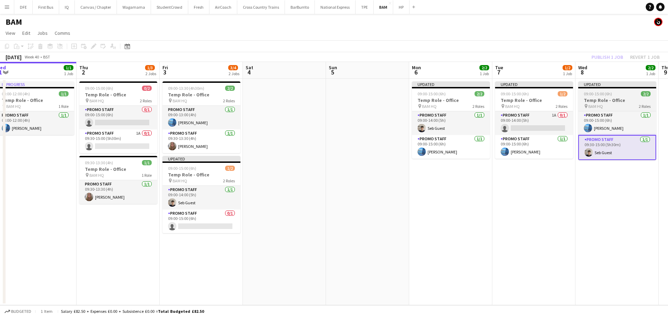
click at [604, 99] on h3 "Temp Role - Office" at bounding box center [617, 100] width 78 height 6
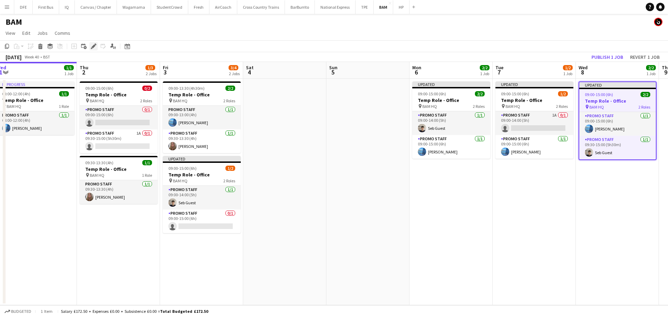
click at [94, 43] on icon "Edit" at bounding box center [94, 46] width 6 height 6
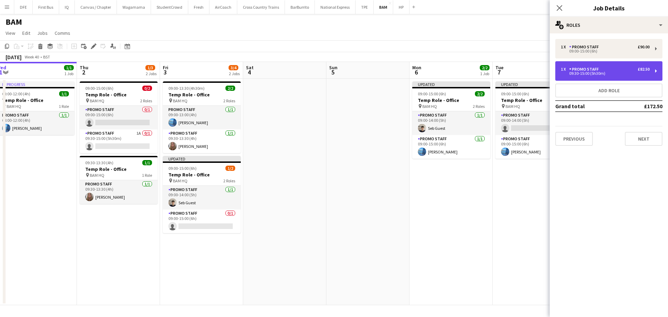
click at [616, 72] on div "09:30-15:00 (5h30m)" at bounding box center [604, 73] width 89 height 3
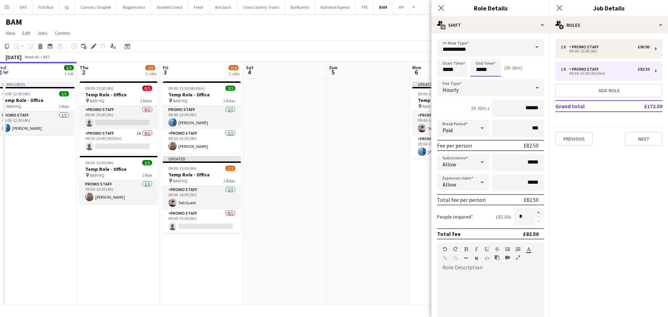
click at [485, 73] on input "*****" at bounding box center [485, 67] width 31 height 17
type input "*****"
click at [452, 70] on input "*****" at bounding box center [452, 67] width 31 height 17
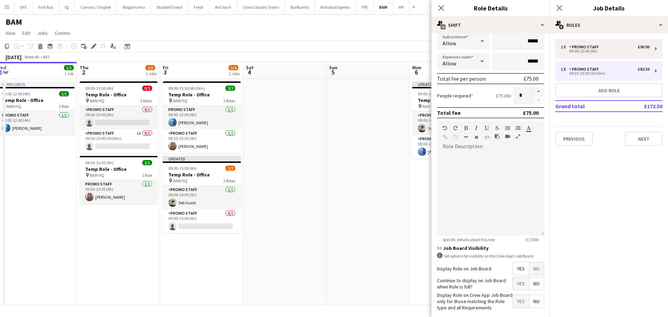
scroll to position [154, 0]
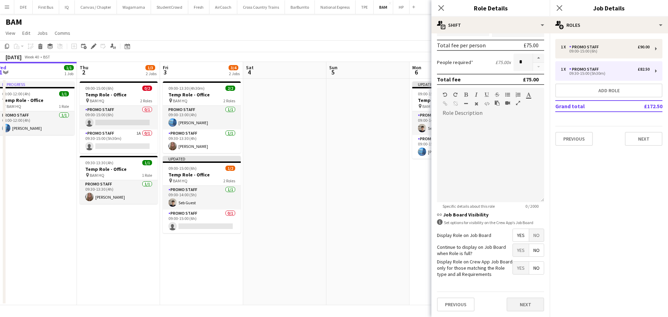
type input "*****"
click at [520, 304] on button "Next" at bounding box center [525, 304] width 38 height 14
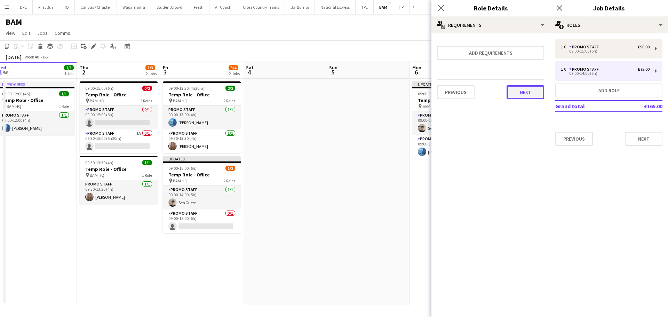
click at [526, 91] on button "Next" at bounding box center [525, 92] width 38 height 14
click at [527, 93] on button "Finish" at bounding box center [531, 93] width 26 height 14
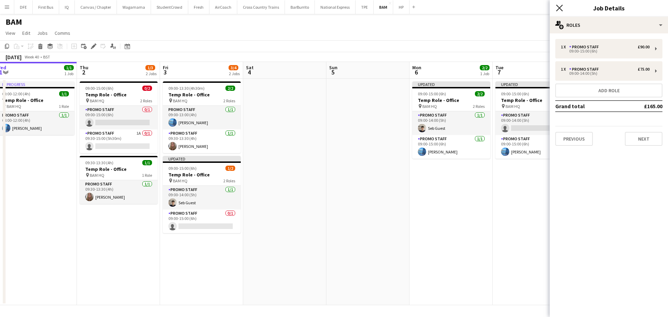
click at [556, 5] on icon "Close pop-in" at bounding box center [559, 8] width 7 height 7
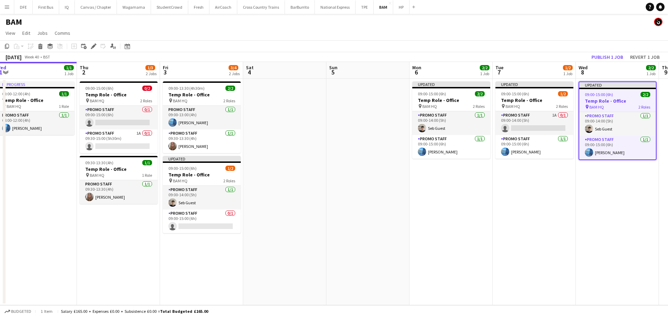
click at [540, 205] on app-date-cell "Updated 09:00-15:00 (6h) 1/2 Temp Role - Office pin BAM HQ 2 Roles Promo Staff …" at bounding box center [533, 192] width 83 height 226
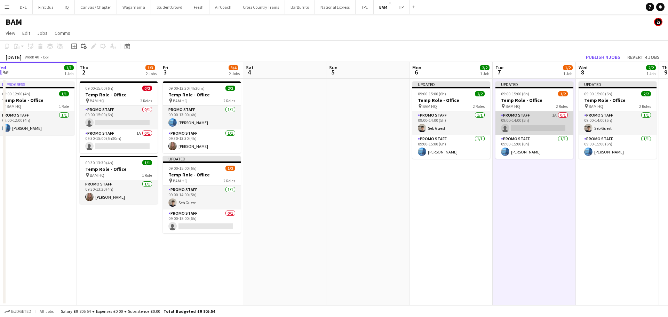
click at [534, 121] on app-card-role "Promo Staff 1A 0/1 09:00-14:00 (5h) single-neutral-actions" at bounding box center [534, 123] width 78 height 24
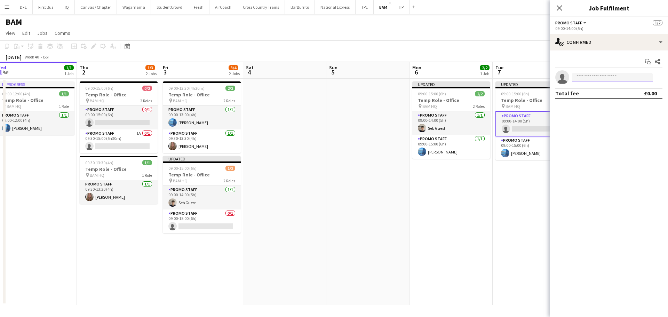
click at [603, 80] on input at bounding box center [612, 77] width 81 height 8
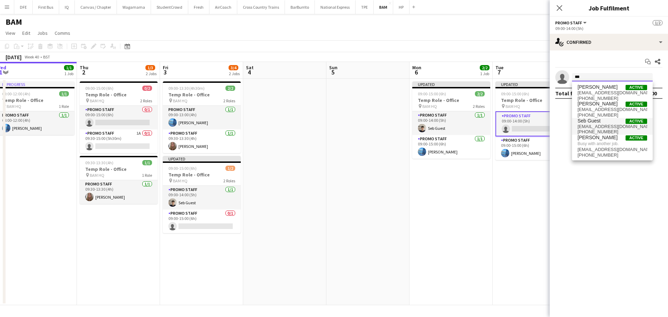
type input "***"
click at [597, 124] on span "sebfinnguest@gmail.com" at bounding box center [612, 127] width 70 height 6
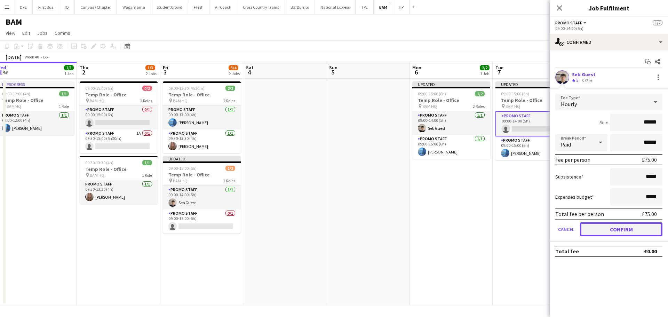
click at [641, 233] on button "Confirm" at bounding box center [621, 229] width 82 height 14
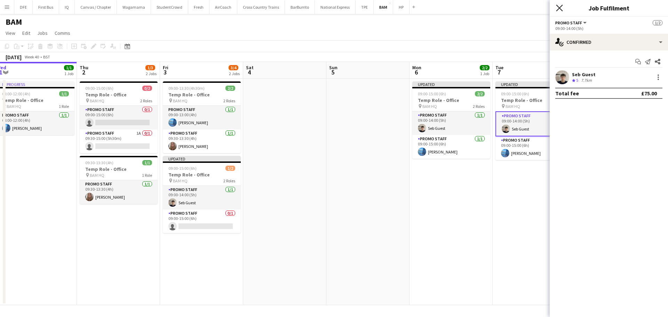
click at [557, 7] on icon "Close pop-in" at bounding box center [559, 8] width 7 height 7
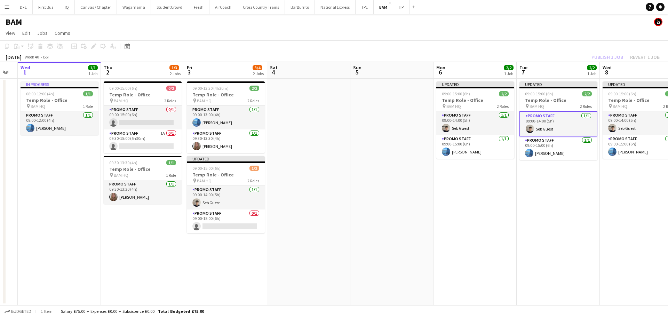
scroll to position [0, 235]
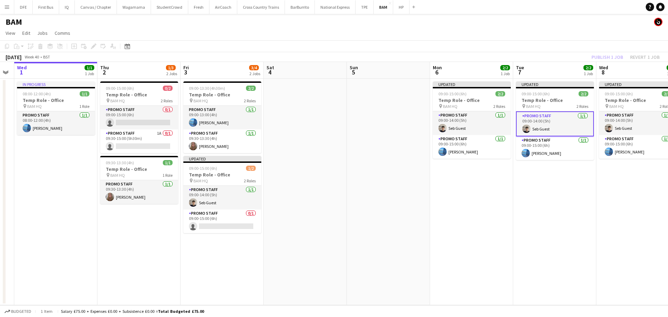
drag, startPoint x: 111, startPoint y: 223, endPoint x: 131, endPoint y: 220, distance: 20.7
click at [131, 220] on app-calendar-viewport "Sun 28 Mon 29 Tue 30 Wed 1 1/1 1 Job Thu 2 1/3 2 Jobs Fri 3 3/4 2 Jobs Sat 4 Su…" at bounding box center [334, 183] width 668 height 243
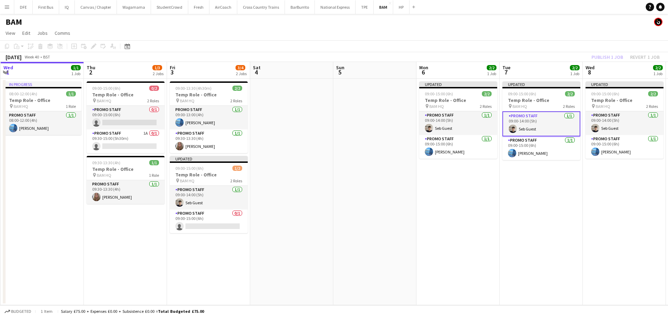
scroll to position [0, 250]
drag, startPoint x: 426, startPoint y: 224, endPoint x: 414, endPoint y: 224, distance: 12.2
click at [414, 224] on app-calendar-viewport "Sun 28 Mon 29 Tue 30 Wed 1 1/1 1 Job Thu 2 1/3 2 Jobs Fri 3 3/4 2 Jobs Sat 4 Su…" at bounding box center [334, 183] width 668 height 243
click at [544, 212] on app-date-cell "Updated 09:00-15:00 (6h) 2/2 Temp Role - Office pin BAM HQ 2 Roles Promo Staff …" at bounding box center [539, 192] width 83 height 226
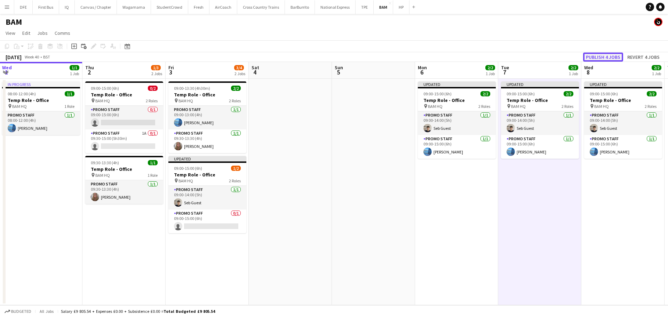
click at [598, 57] on button "Publish 4 jobs" at bounding box center [603, 56] width 40 height 9
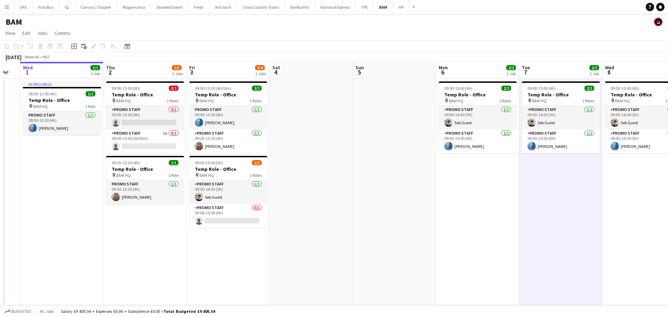
scroll to position [0, 229]
drag, startPoint x: 445, startPoint y: 228, endPoint x: 466, endPoint y: 225, distance: 21.4
click at [466, 225] on app-calendar-viewport "Sun 28 Mon 29 Tue 30 Wed 1 1/1 1 Job Thu 2 1/3 2 Jobs Fri 3 3/4 2 Jobs Sat 4 Su…" at bounding box center [334, 183] width 668 height 243
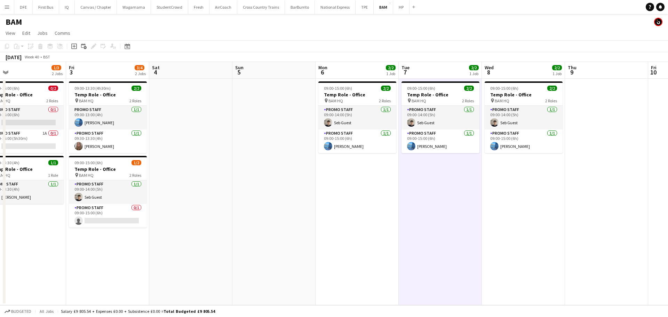
scroll to position [0, 269]
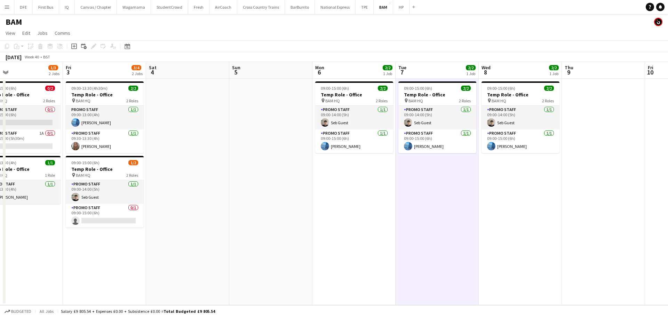
drag, startPoint x: 609, startPoint y: 234, endPoint x: 485, endPoint y: 242, distance: 124.0
click at [485, 242] on app-calendar-viewport "Mon 29 Tue 30 Wed 1 1/1 1 Job Thu 2 1/3 2 Jobs Fri 3 3/4 2 Jobs Sat 4 Sun 5 Mon…" at bounding box center [334, 183] width 668 height 243
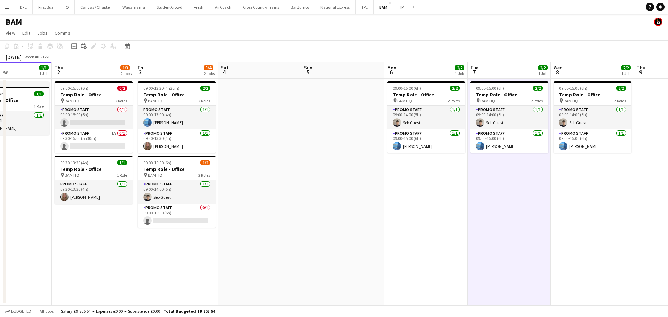
scroll to position [0, 176]
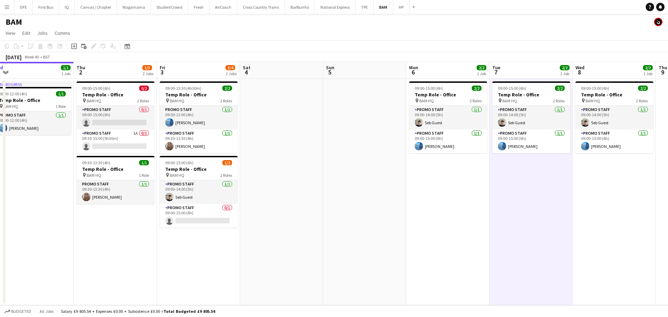
drag, startPoint x: 346, startPoint y: 218, endPoint x: 440, endPoint y: 205, distance: 94.7
click at [440, 205] on app-calendar-viewport "Mon 29 Tue 30 Wed 1 1/1 1 Job Thu 2 1/3 2 Jobs Fri 3 3/4 2 Jobs Sat 4 Sun 5 Mon…" at bounding box center [334, 183] width 668 height 243
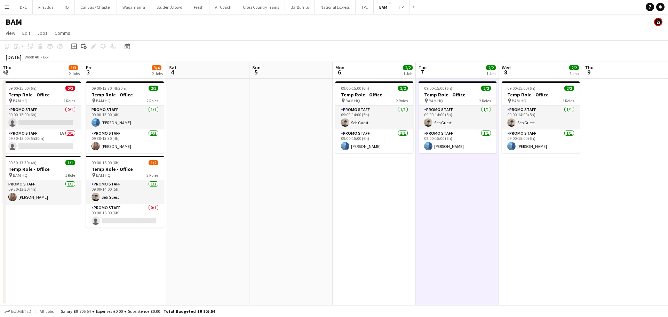
scroll to position [0, 243]
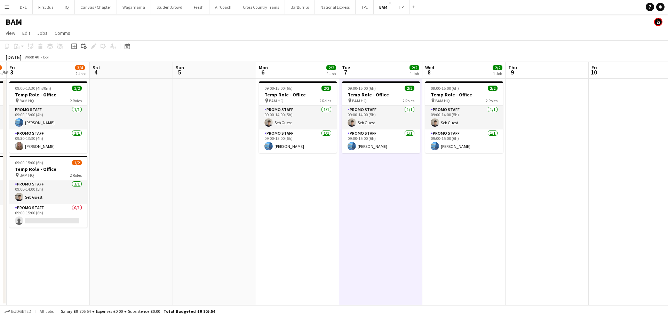
drag, startPoint x: 544, startPoint y: 216, endPoint x: 411, endPoint y: 231, distance: 133.4
click at [411, 231] on app-calendar-viewport "Tue 30 Wed 1 1/1 1 Job Thu 2 1/3 2 Jobs Fri 3 3/4 2 Jobs Sat 4 Sun 5 Mon 6 2/2 …" at bounding box center [334, 183] width 668 height 243
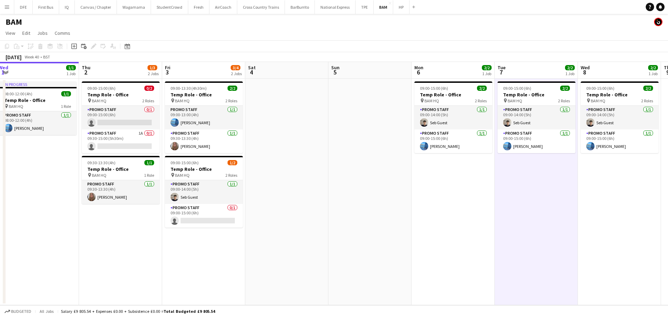
scroll to position [0, 170]
drag, startPoint x: 140, startPoint y: 235, endPoint x: 296, endPoint y: 224, distance: 156.1
click at [296, 224] on app-calendar-viewport "Mon 29 Tue 30 Wed 1 1/1 1 Job Thu 2 1/3 2 Jobs Fri 3 3/4 2 Jobs Sat 4 Sun 5 Mon…" at bounding box center [334, 183] width 668 height 243
click at [81, 128] on app-date-cell "09:00-15:00 (6h) 0/2 Temp Role - Office pin BAM HQ 2 Roles Promo Staff 0/1 09:0…" at bounding box center [120, 192] width 83 height 226
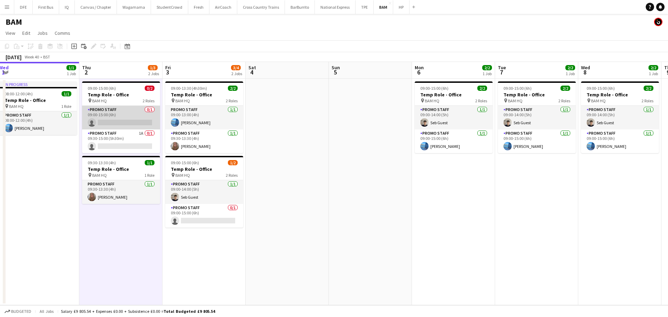
click at [103, 126] on app-card-role "Promo Staff 0/1 09:00-15:00 (6h) single-neutral-actions" at bounding box center [121, 118] width 78 height 24
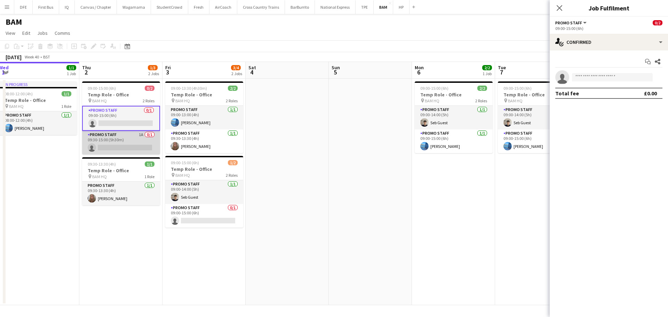
click at [110, 143] on app-card-role "Promo Staff 1A 0/1 09:30-15:00 (5h30m) single-neutral-actions" at bounding box center [121, 143] width 78 height 24
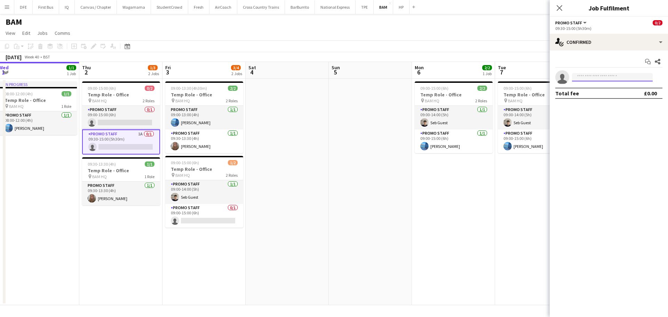
click at [600, 79] on input at bounding box center [612, 77] width 81 height 8
click at [197, 217] on app-card-role "Promo Staff 0/1 09:00-15:00 (6h) single-neutral-actions" at bounding box center [204, 216] width 78 height 24
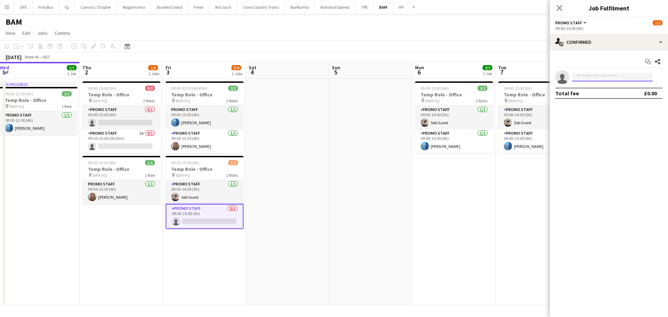
click at [588, 79] on input at bounding box center [612, 77] width 81 height 8
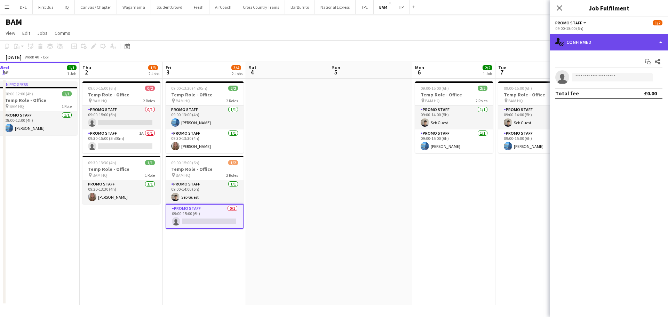
click at [662, 43] on div "single-neutral-actions-check-2 Confirmed" at bounding box center [608, 42] width 118 height 17
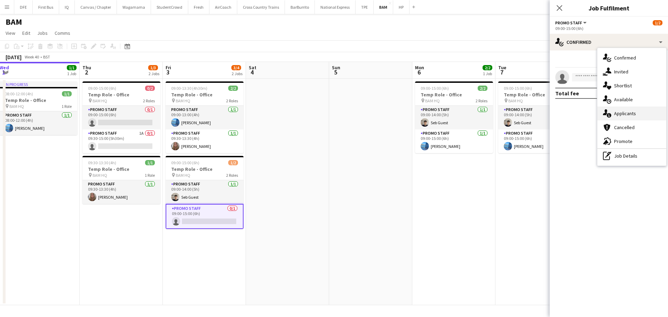
click at [619, 115] on span "Applicants" at bounding box center [625, 113] width 22 height 6
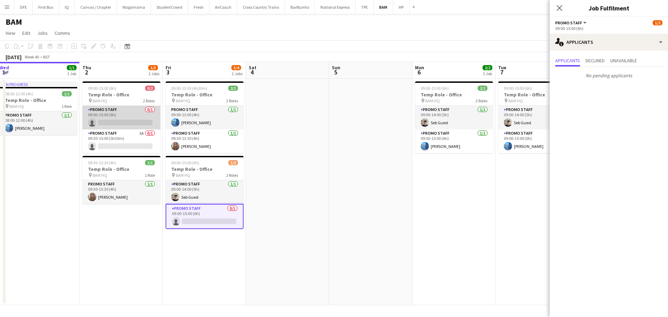
click at [120, 122] on app-card-role "Promo Staff 0/1 09:00-15:00 (6h) single-neutral-actions" at bounding box center [121, 118] width 78 height 24
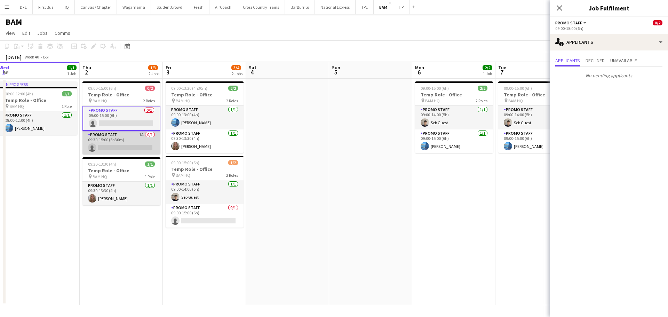
click at [119, 142] on app-card-role "Promo Staff 1A 0/1 09:30-15:00 (5h30m) single-neutral-actions" at bounding box center [121, 143] width 78 height 24
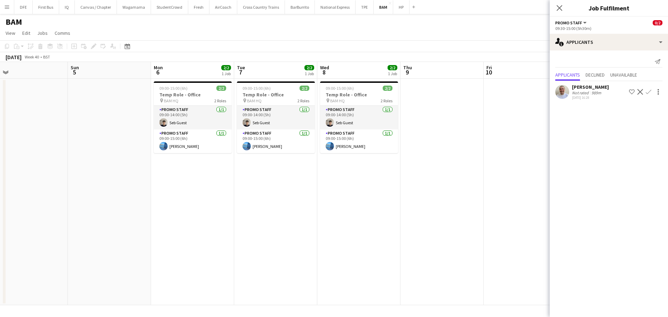
scroll to position [0, 265]
drag, startPoint x: 440, startPoint y: 201, endPoint x: 179, endPoint y: 226, distance: 263.0
click at [179, 226] on app-calendar-viewport "Wed 1 1/1 1 Job Thu 2 1/3 2 Jobs Fri 3 3/4 2 Jobs Sat 4 Sun 5 Mon 6 2/2 1 Job T…" at bounding box center [334, 183] width 668 height 243
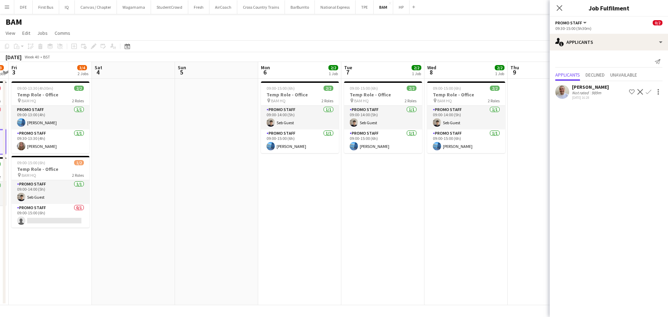
drag, startPoint x: 331, startPoint y: 177, endPoint x: 439, endPoint y: 164, distance: 108.6
click at [439, 164] on app-calendar-viewport "Wed 1 1/1 1 Job Thu 2 1/3 2 Jobs Fri 3 3/4 2 Jobs Sat 4 Sun 5 Mon 6 2/2 1 Job T…" at bounding box center [334, 183] width 668 height 243
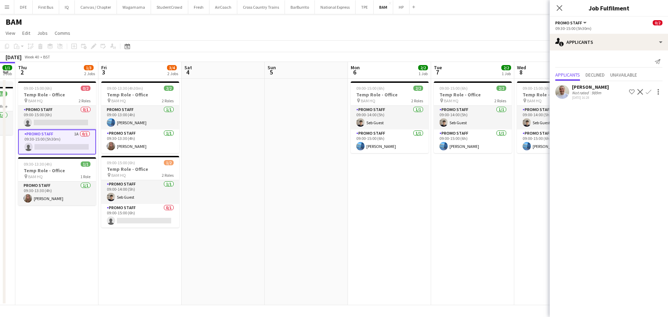
drag, startPoint x: 177, startPoint y: 191, endPoint x: 266, endPoint y: 175, distance: 90.7
click at [266, 175] on app-calendar-viewport "Tue 30 Wed 1 1/1 1 Job Thu 2 1/3 2 Jobs Fri 3 3/4 2 Jobs Sat 4 Sun 5 Mon 6 2/2 …" at bounding box center [334, 183] width 668 height 243
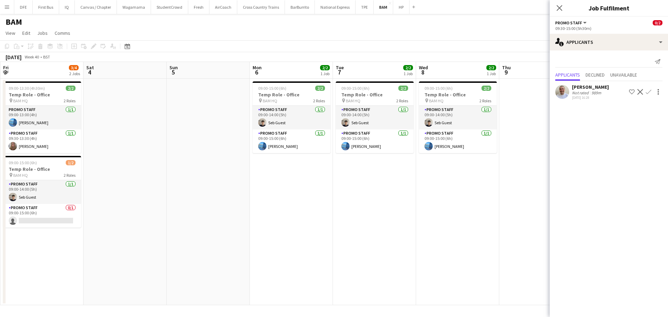
scroll to position [0, 260]
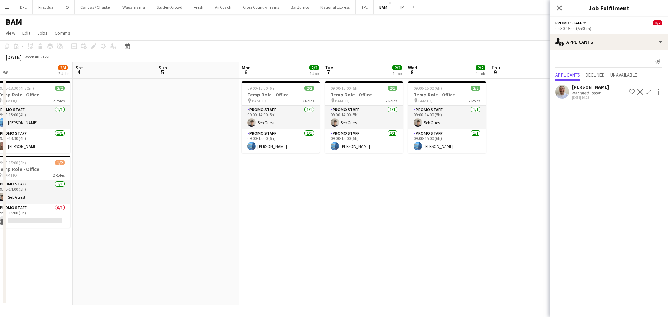
drag, startPoint x: 343, startPoint y: 185, endPoint x: 260, endPoint y: 197, distance: 84.0
click at [260, 197] on app-calendar-viewport "Tue 30 Wed 1 1/1 1 Job Thu 2 1/3 2 Jobs Fri 3 3/4 2 Jobs Sat 4 Sun 5 Mon 6 2/2 …" at bounding box center [334, 183] width 668 height 243
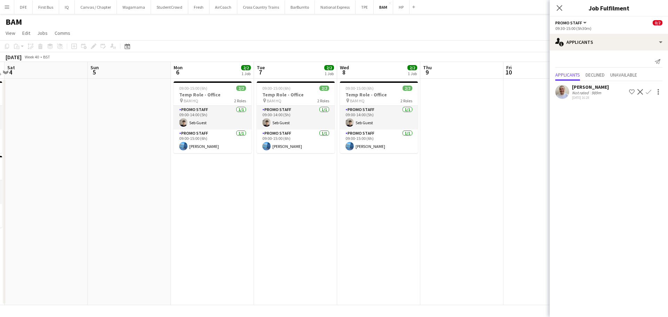
scroll to position [0, 250]
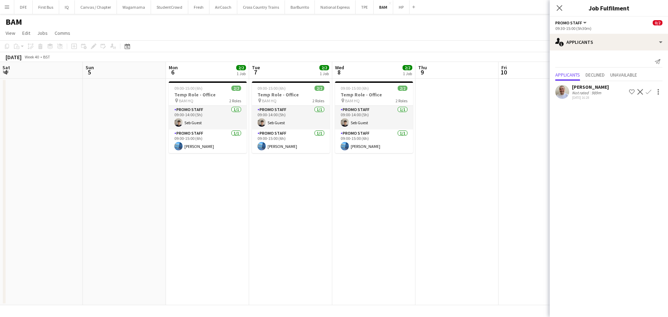
drag, startPoint x: 505, startPoint y: 177, endPoint x: 432, endPoint y: 189, distance: 74.1
click at [432, 189] on app-calendar-viewport "Wed 1 1/1 1 Job Thu 2 1/3 2 Jobs Fri 3 3/4 2 Jobs Sat 4 Sun 5 Mon 6 2/2 1 Job T…" at bounding box center [334, 183] width 668 height 243
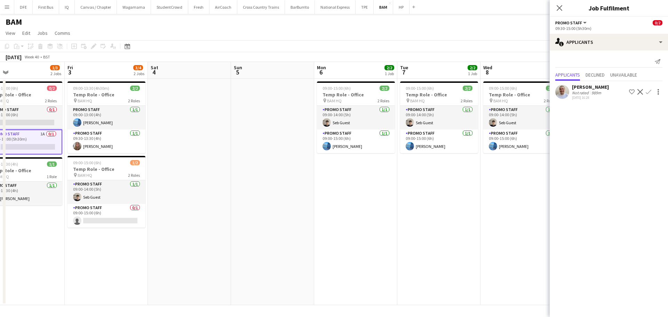
drag, startPoint x: 249, startPoint y: 202, endPoint x: 398, endPoint y: 183, distance: 150.4
click at [398, 183] on app-calendar-viewport "Tue 30 Wed 1 1/1 1 Job Thu 2 1/3 2 Jobs Fri 3 3/4 2 Jobs Sat 4 Sun 5 Mon 6 2/2 …" at bounding box center [334, 183] width 668 height 243
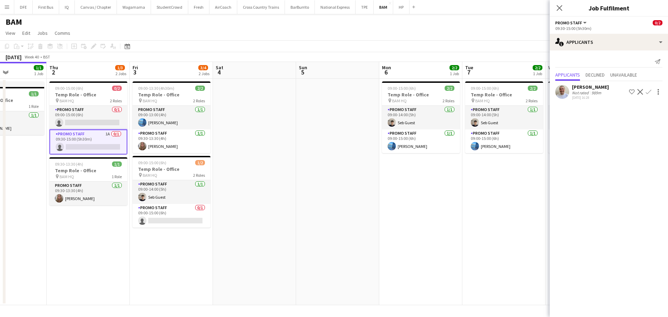
scroll to position [0, 194]
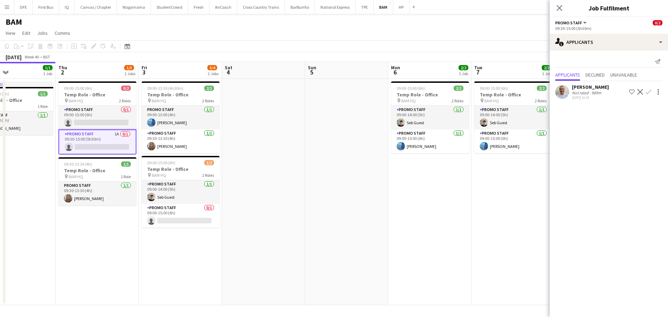
drag, startPoint x: 235, startPoint y: 216, endPoint x: 308, endPoint y: 208, distance: 73.4
click at [308, 208] on app-calendar-viewport "Mon 29 Tue 30 Wed 1 1/1 1 Job Thu 2 1/3 2 Jobs Fri 3 3/4 2 Jobs Sat 4 Sun 5 Mon…" at bounding box center [334, 183] width 668 height 243
click at [587, 92] on div "Not rated" at bounding box center [581, 92] width 18 height 5
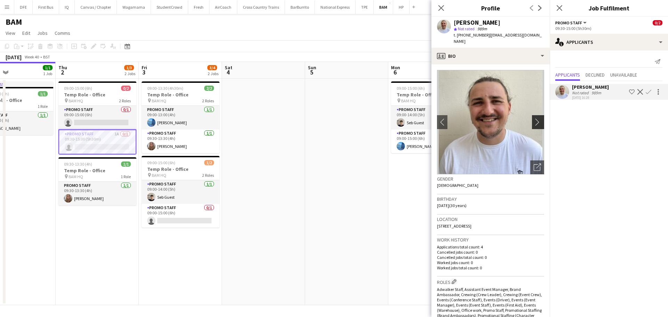
click at [535, 118] on button "chevron-right" at bounding box center [539, 122] width 14 height 14
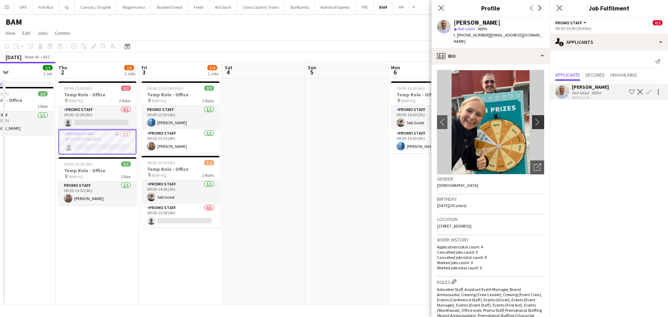
click at [533, 119] on app-icon "chevron-right" at bounding box center [538, 121] width 11 height 7
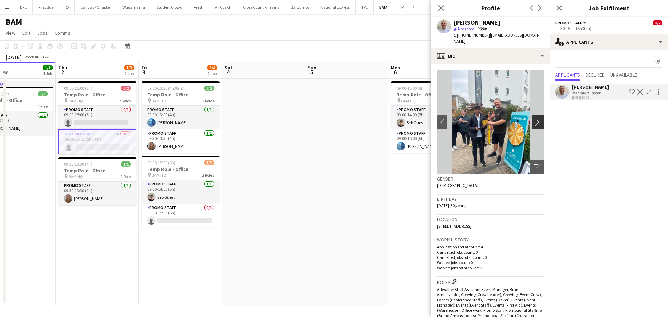
click at [533, 119] on app-icon "chevron-right" at bounding box center [538, 121] width 11 height 7
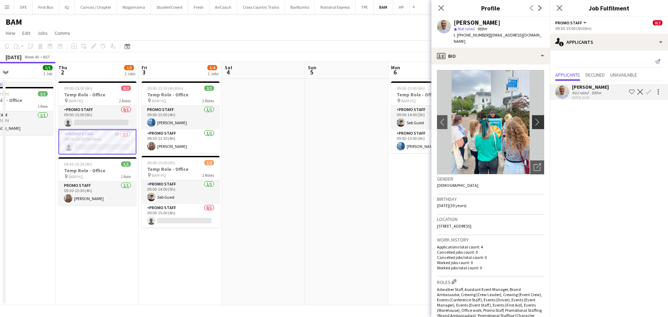
click at [533, 119] on app-icon "chevron-right" at bounding box center [538, 121] width 11 height 7
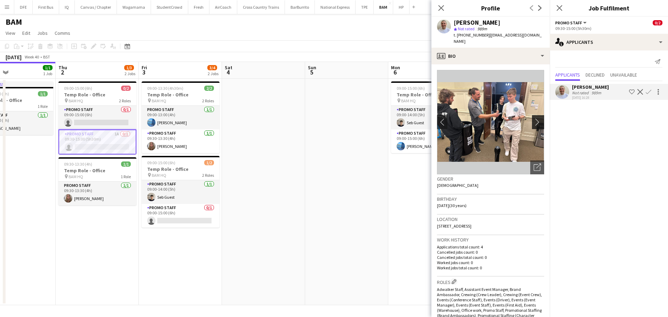
click at [533, 119] on app-icon "chevron-right" at bounding box center [538, 121] width 11 height 7
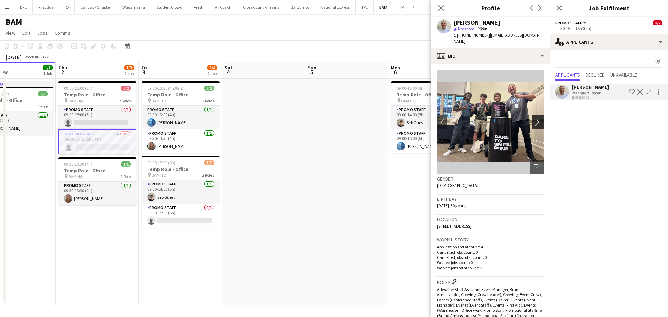
click at [533, 119] on app-icon "chevron-right" at bounding box center [538, 121] width 11 height 7
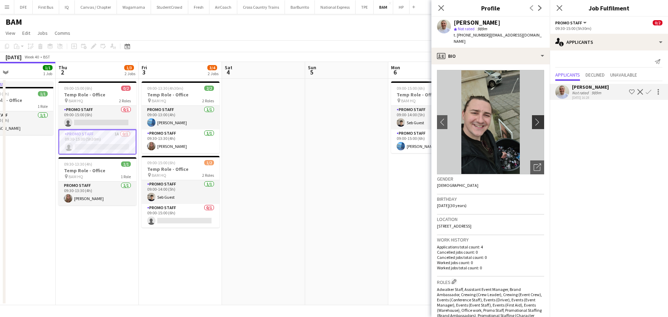
click at [533, 119] on app-icon "chevron-right" at bounding box center [538, 121] width 11 height 7
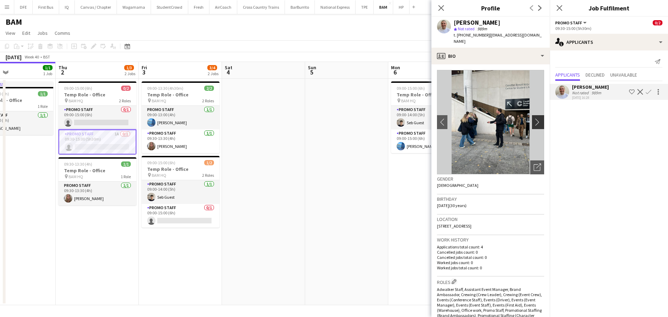
click at [533, 119] on app-icon "chevron-right" at bounding box center [538, 121] width 11 height 7
click at [533, 123] on app-icon "chevron-right" at bounding box center [538, 121] width 11 height 7
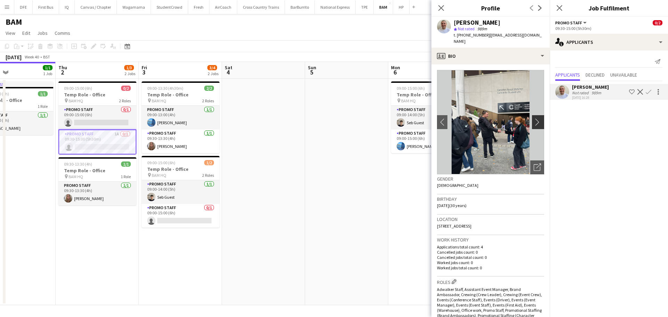
click at [533, 123] on app-icon "chevron-right" at bounding box center [538, 121] width 11 height 7
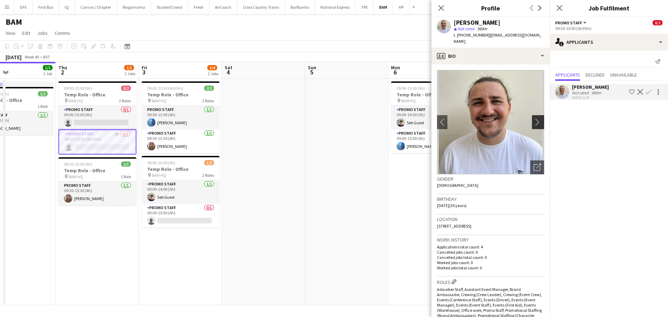
click at [533, 123] on app-icon "chevron-right" at bounding box center [538, 121] width 11 height 7
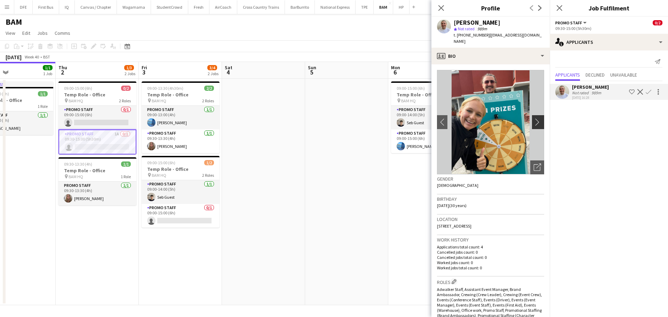
click at [533, 123] on app-icon "chevron-right" at bounding box center [538, 121] width 11 height 7
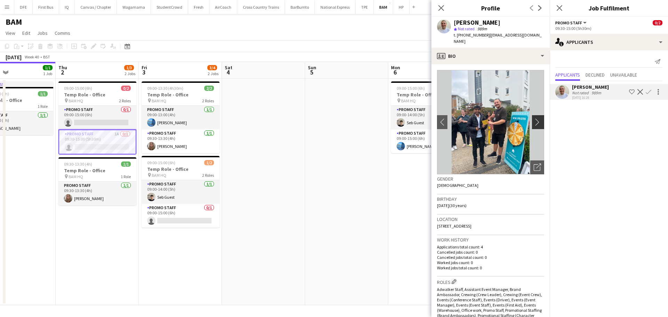
click at [533, 124] on app-icon "chevron-right" at bounding box center [538, 121] width 11 height 7
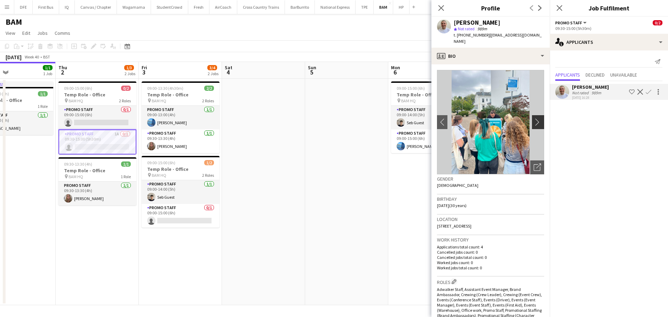
click at [533, 121] on app-icon "chevron-right" at bounding box center [538, 121] width 11 height 7
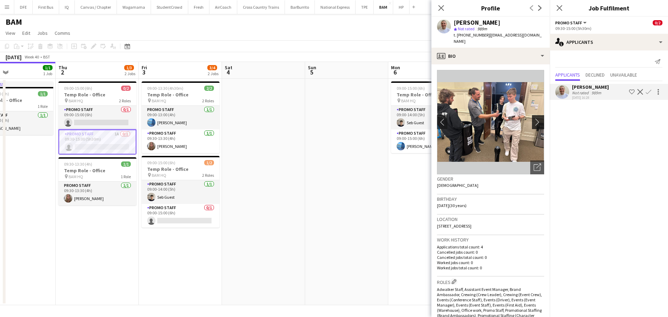
click at [533, 121] on app-icon "chevron-right" at bounding box center [538, 121] width 11 height 7
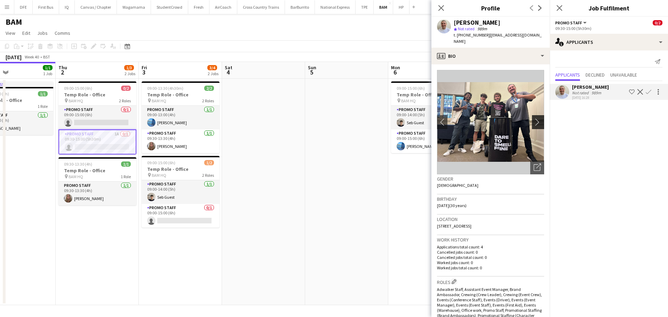
click at [533, 121] on app-icon "chevron-right" at bounding box center [538, 121] width 11 height 7
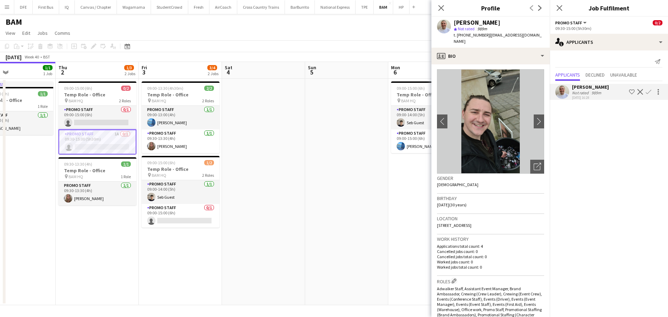
scroll to position [0, 0]
click at [274, 133] on app-date-cell at bounding box center [263, 192] width 83 height 226
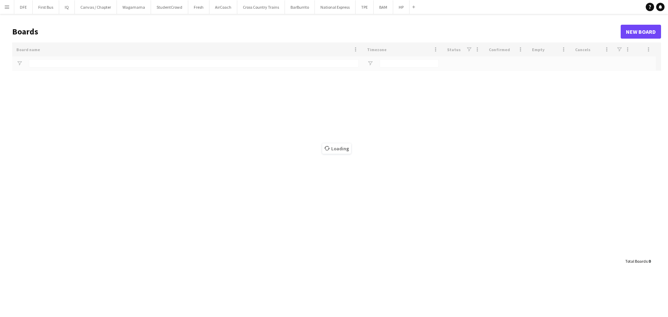
type input "**"
